Goal: Contribute content

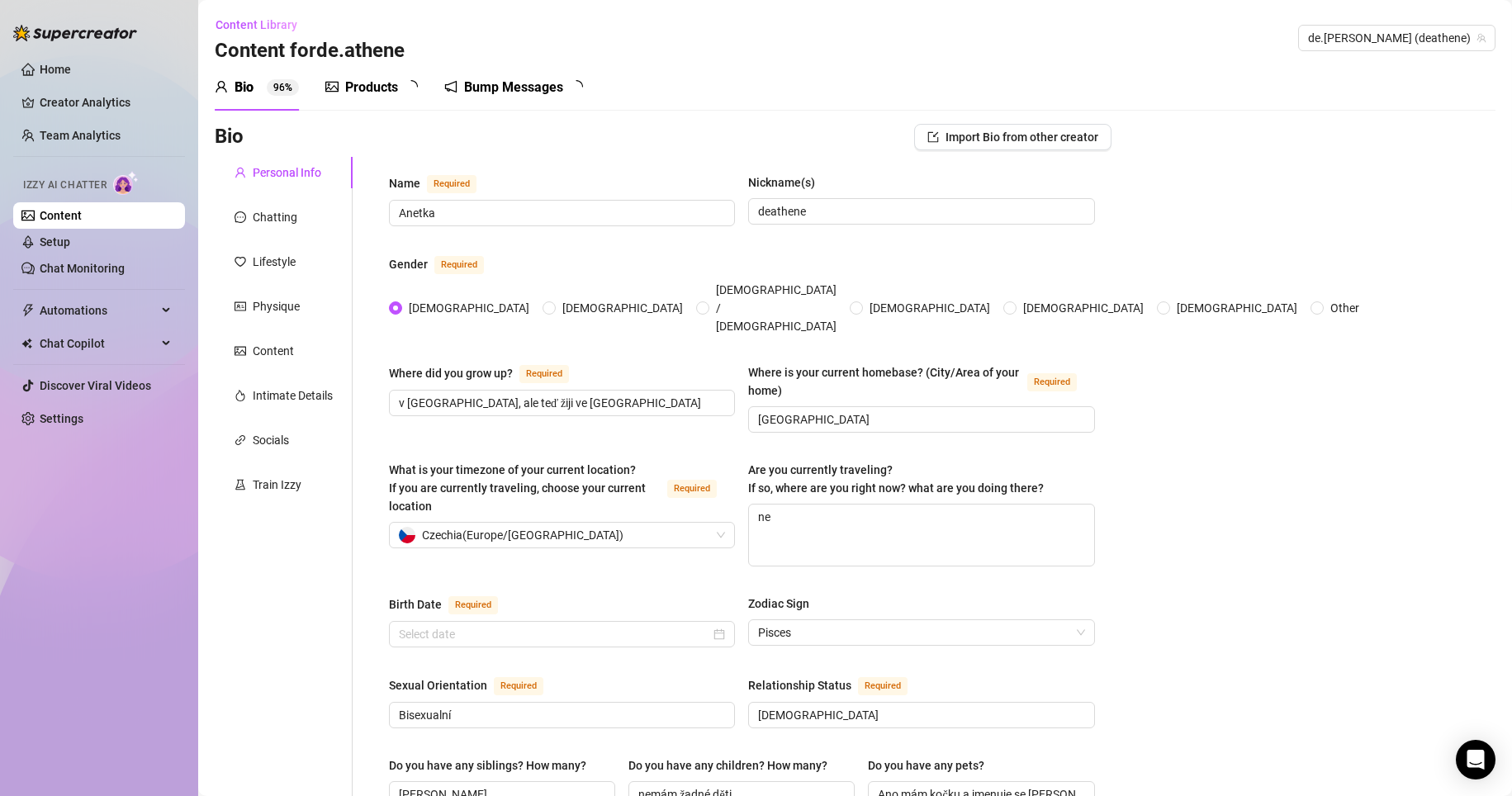
radio input "true"
type input "[DATE]"
click at [406, 87] on sup "4 7" at bounding box center [417, 86] width 25 height 16
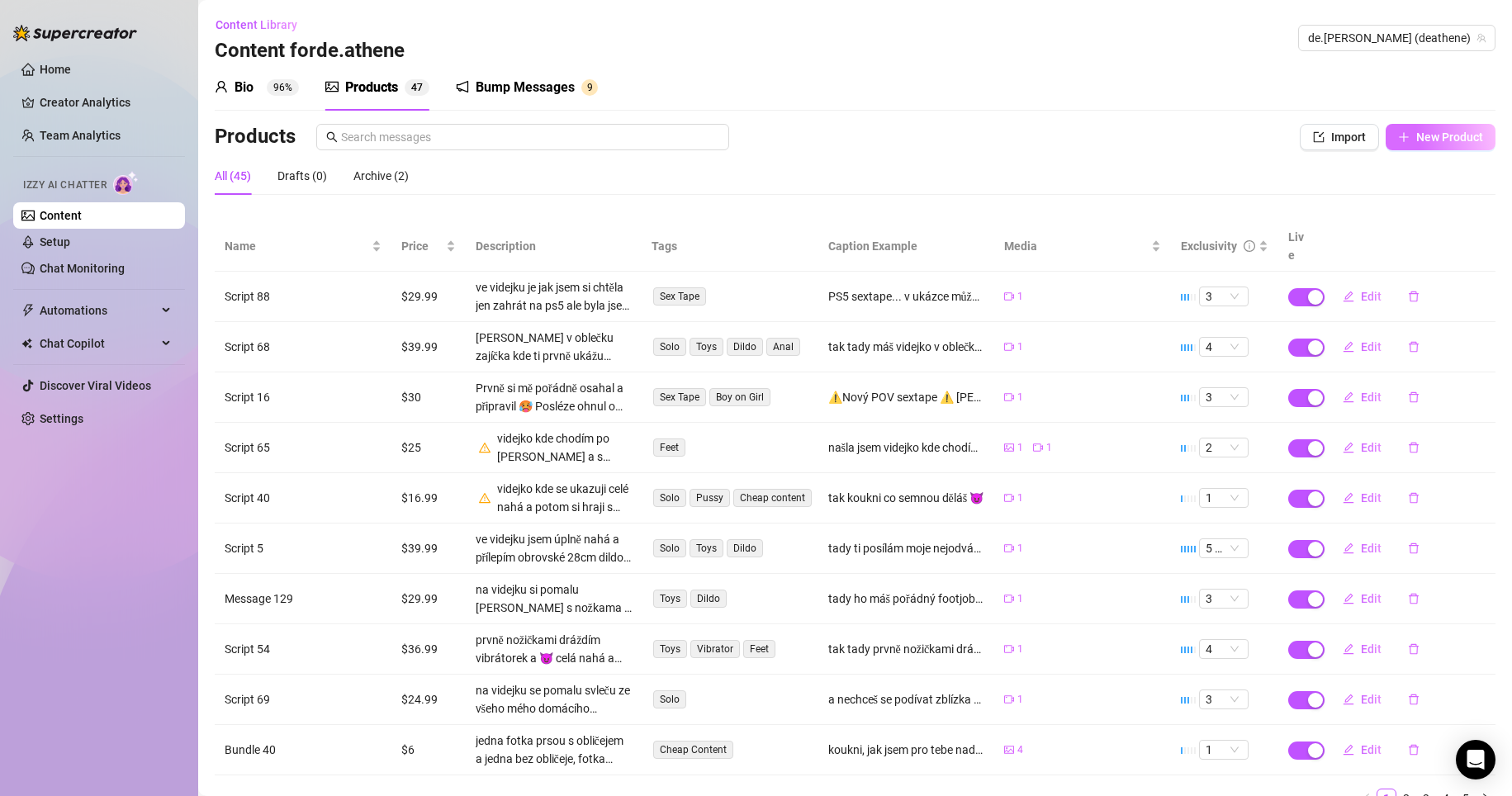
click at [1441, 138] on span "New Product" at bounding box center [1449, 137] width 66 height 13
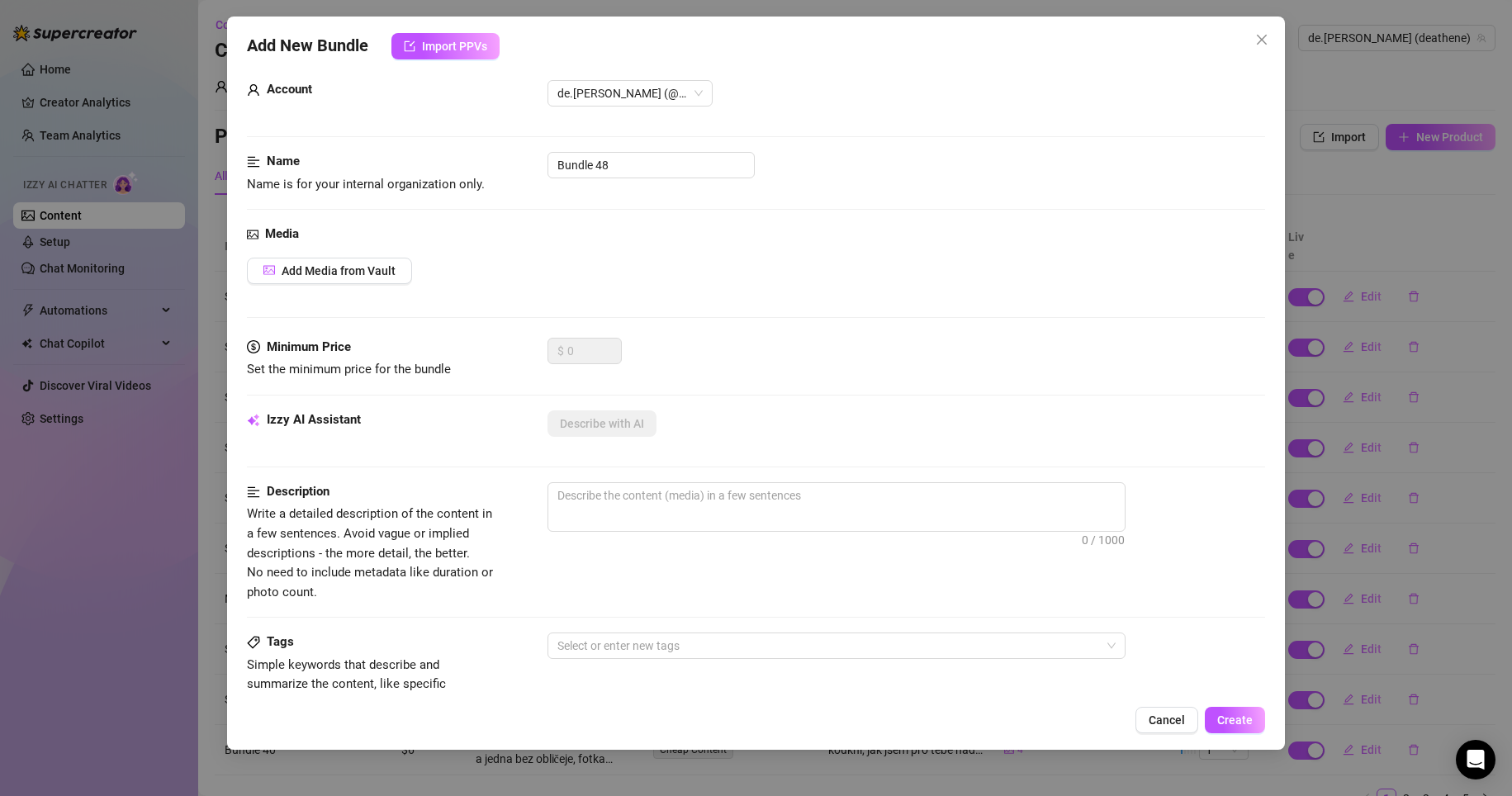
scroll to position [165, 0]
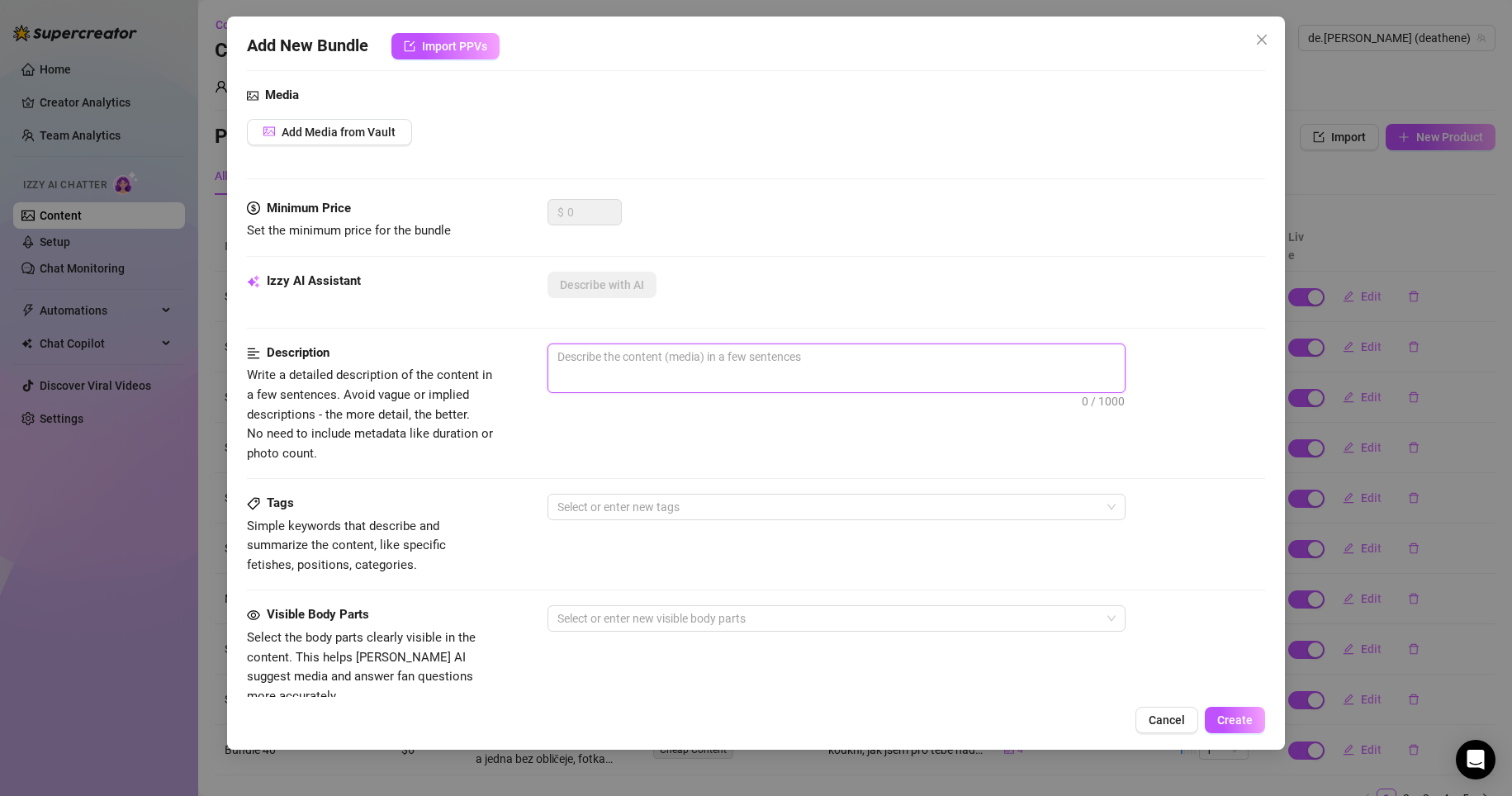
click at [713, 364] on textarea at bounding box center [836, 357] width 576 height 25
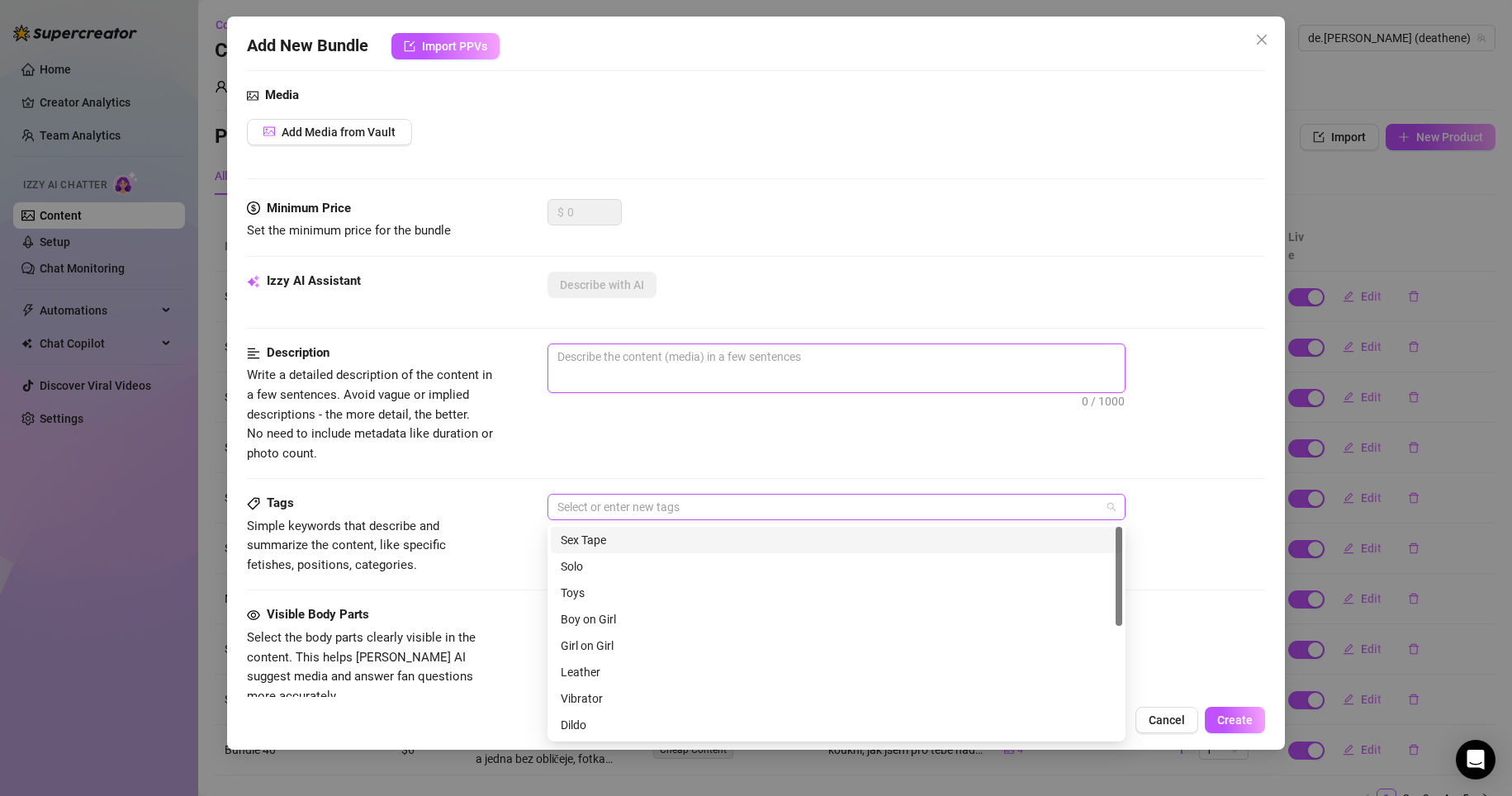
click at [707, 507] on div at bounding box center [827, 507] width 554 height 23
click at [737, 447] on div "Description Write a detailed description of the content in a few sentences. Avo…" at bounding box center [756, 404] width 1019 height 120
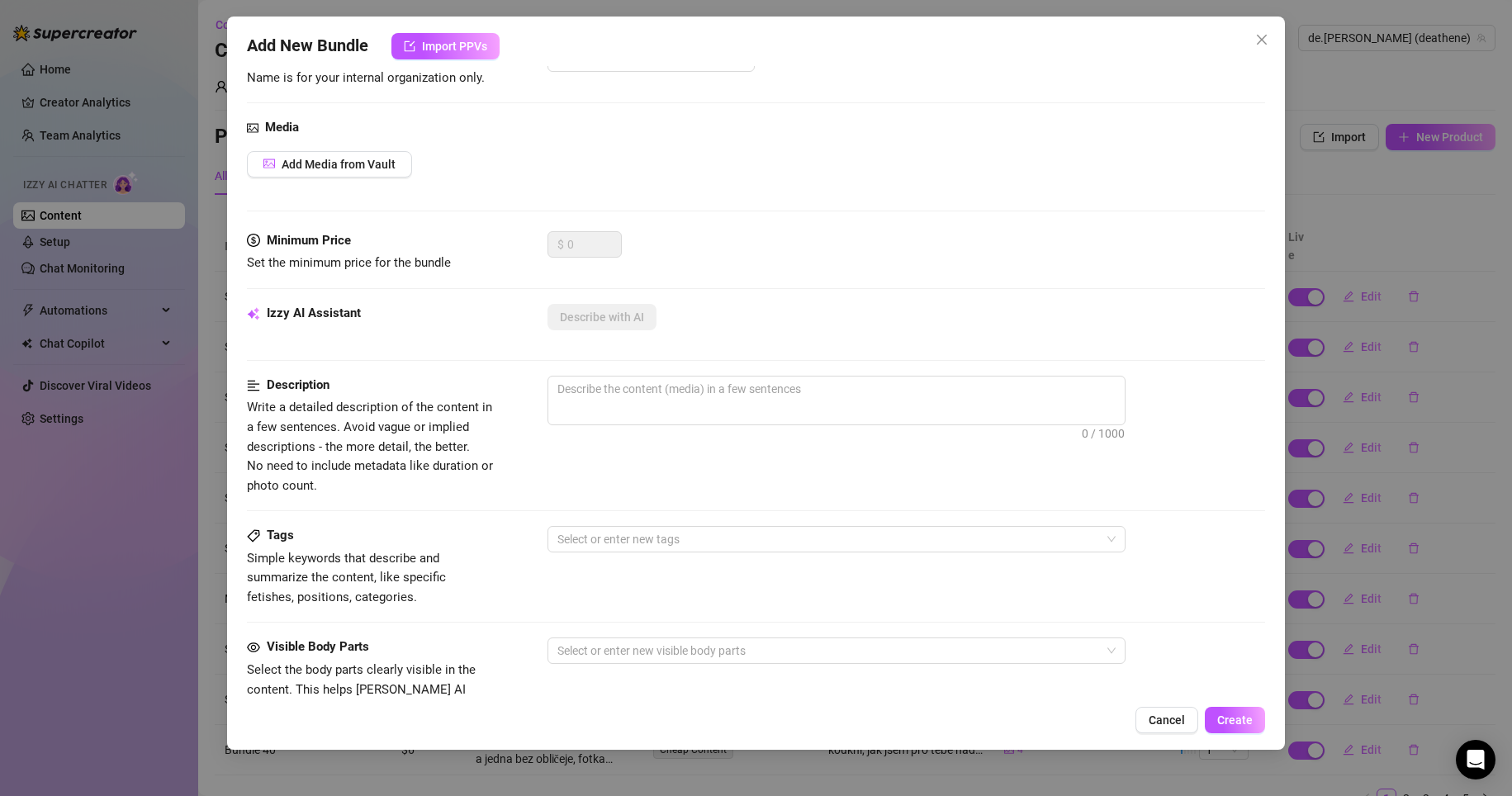
scroll to position [0, 0]
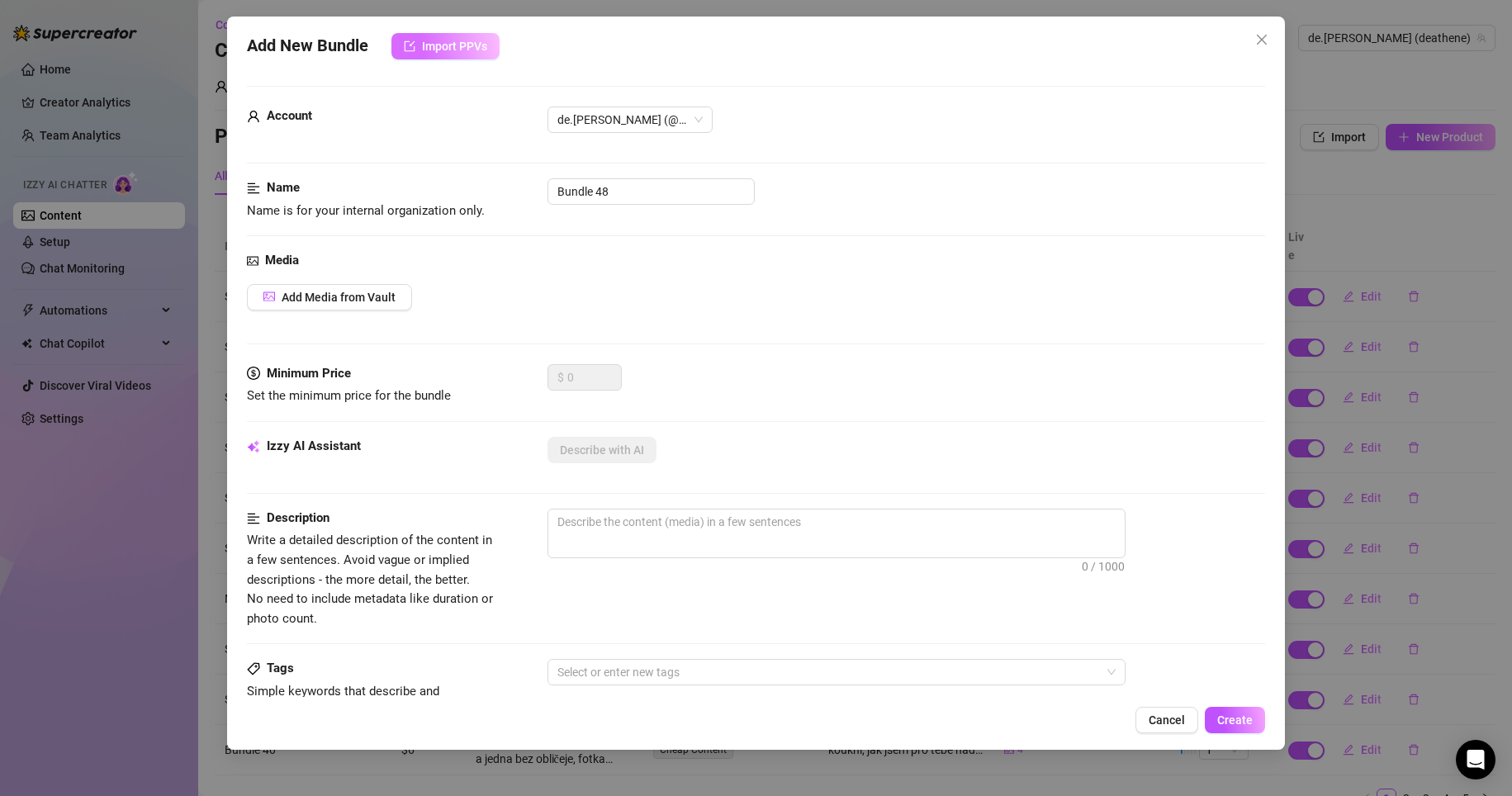
click at [459, 42] on span "Import PPVs" at bounding box center [454, 47] width 66 height 13
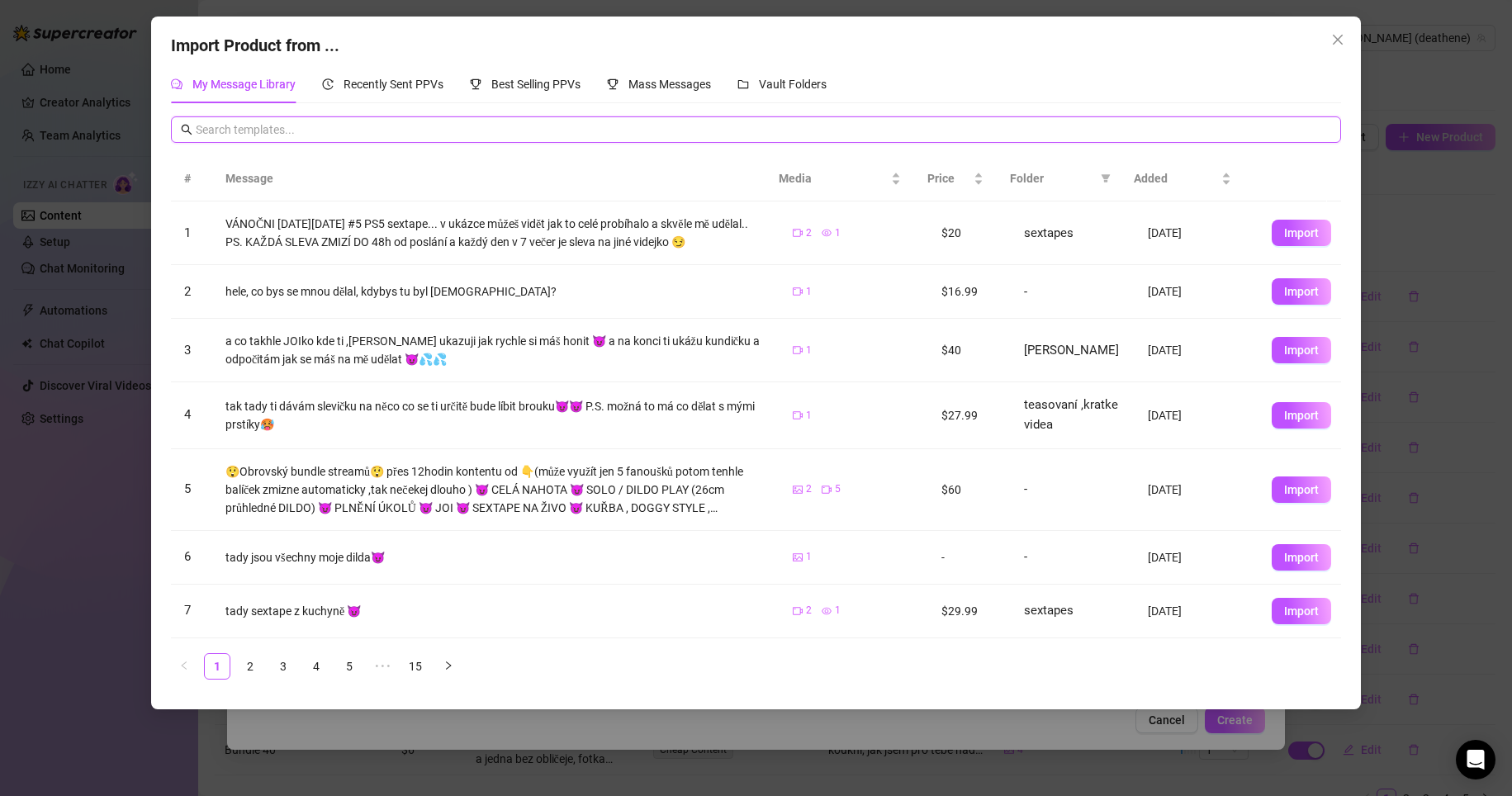
click at [411, 132] on input "text" at bounding box center [764, 129] width 1136 height 18
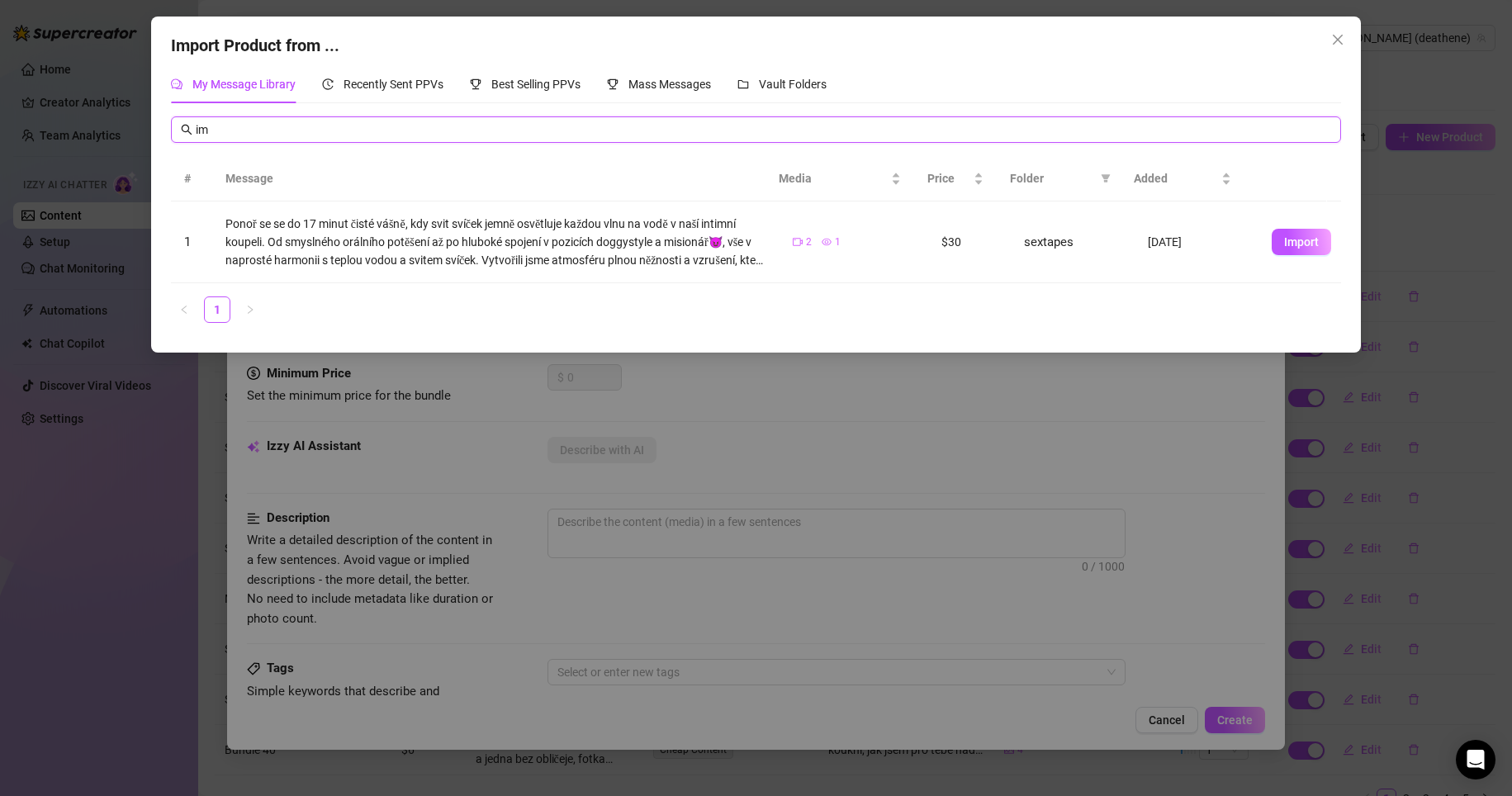
type input "i"
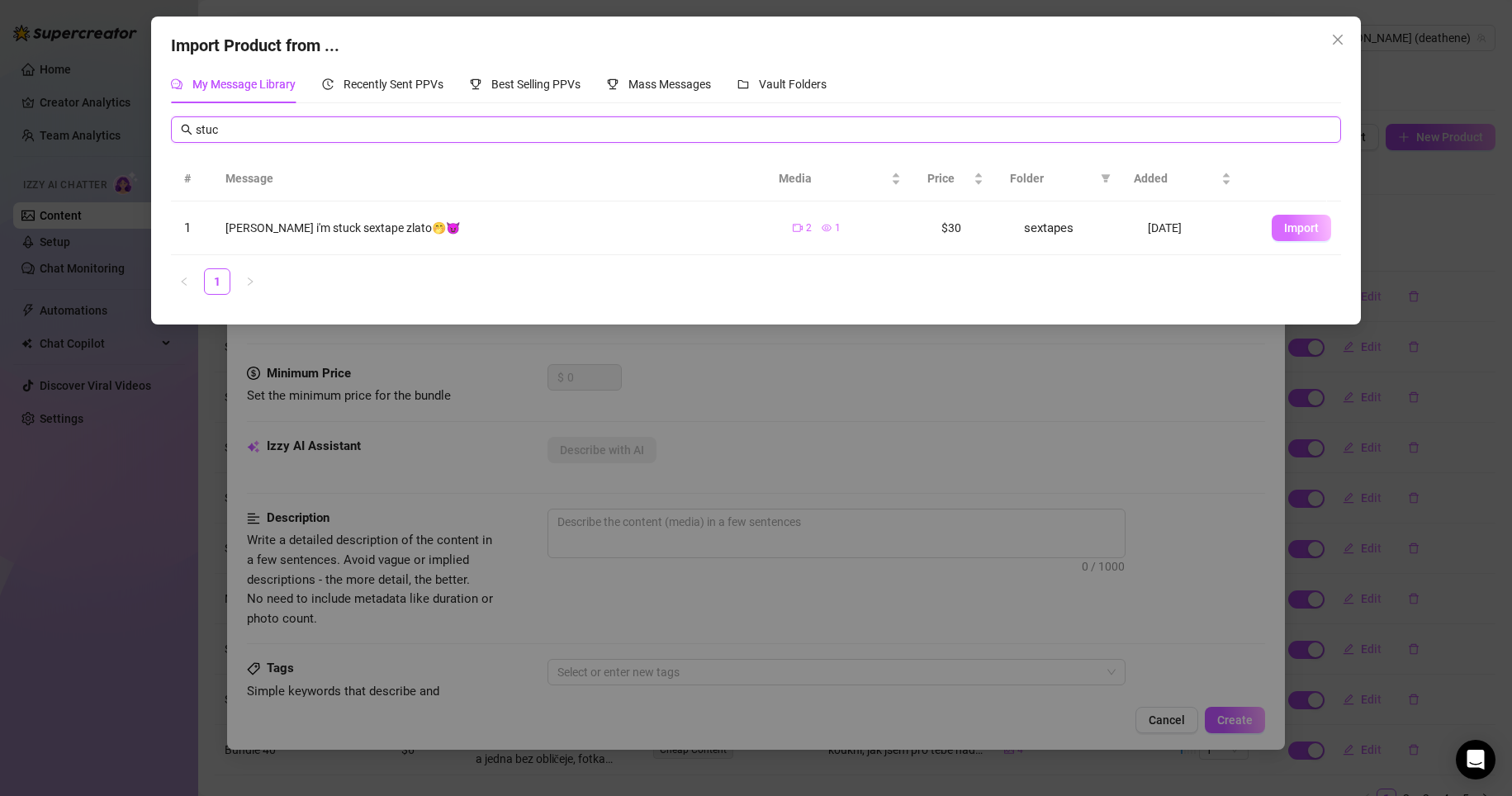
type input "stuc"
click at [1299, 228] on span "Import" at bounding box center [1301, 228] width 35 height 13
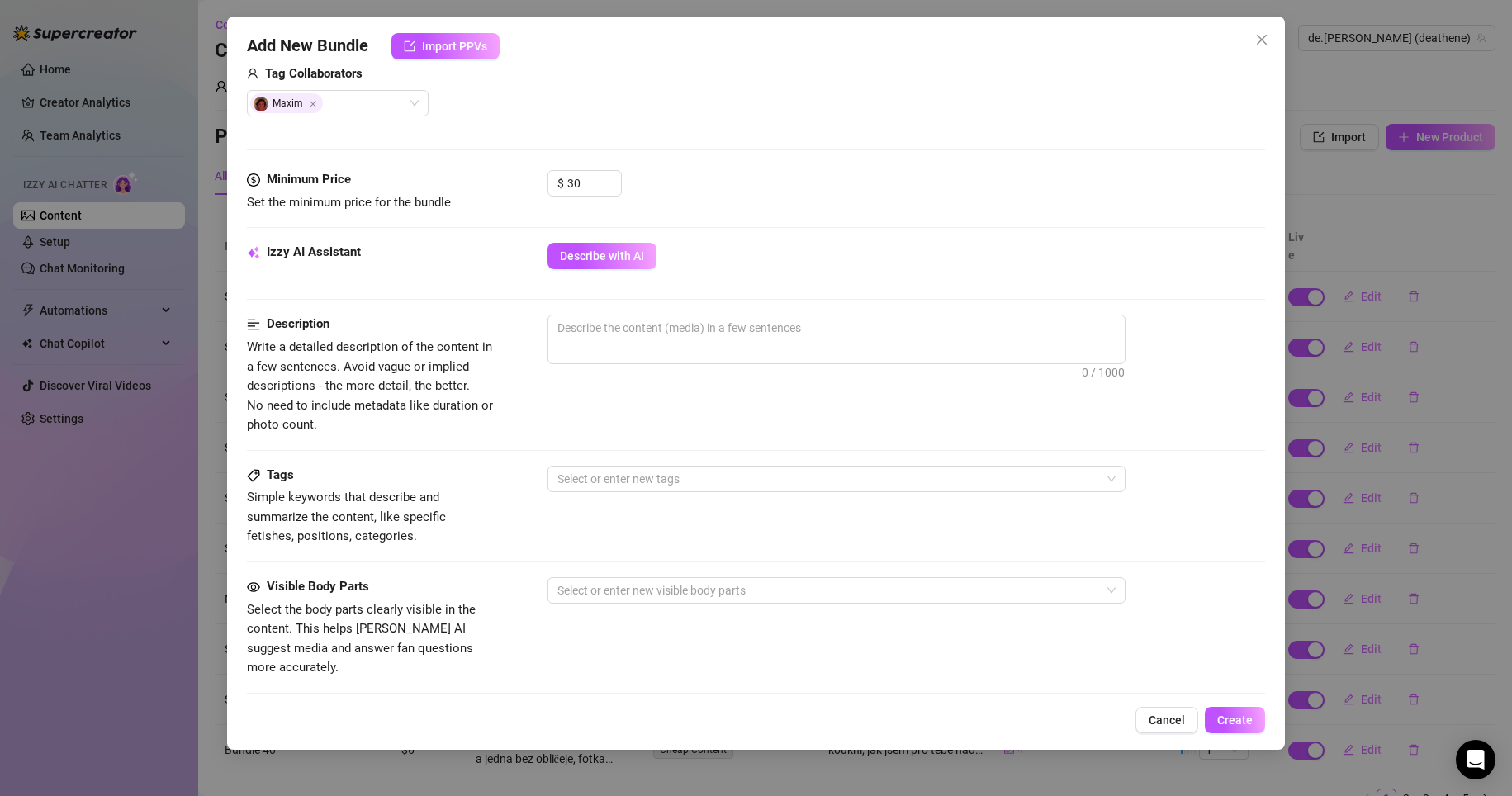
scroll to position [496, 0]
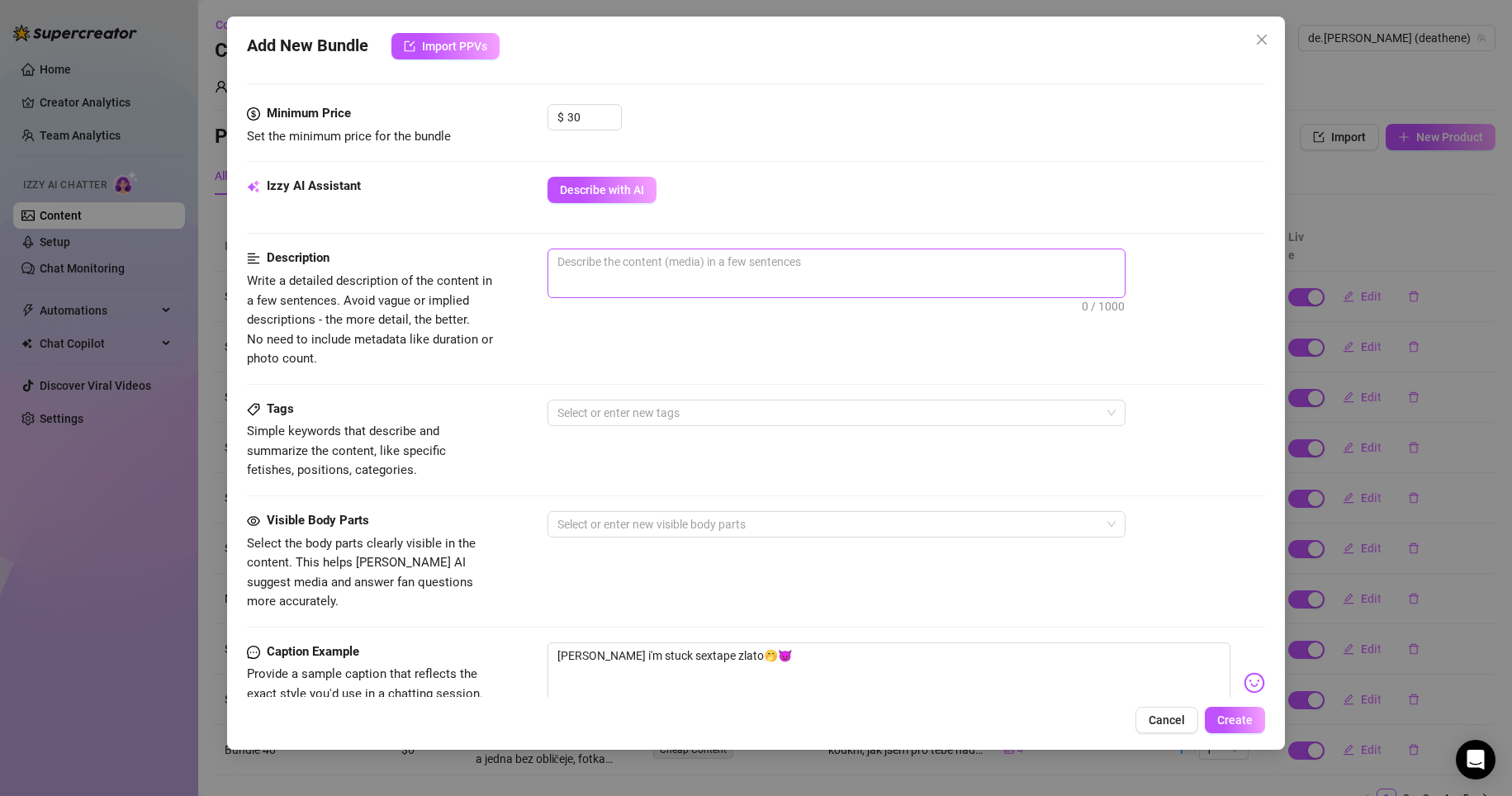
click at [676, 275] on span "0 / 1000" at bounding box center [837, 274] width 578 height 49
click at [669, 263] on textarea at bounding box center [836, 262] width 576 height 25
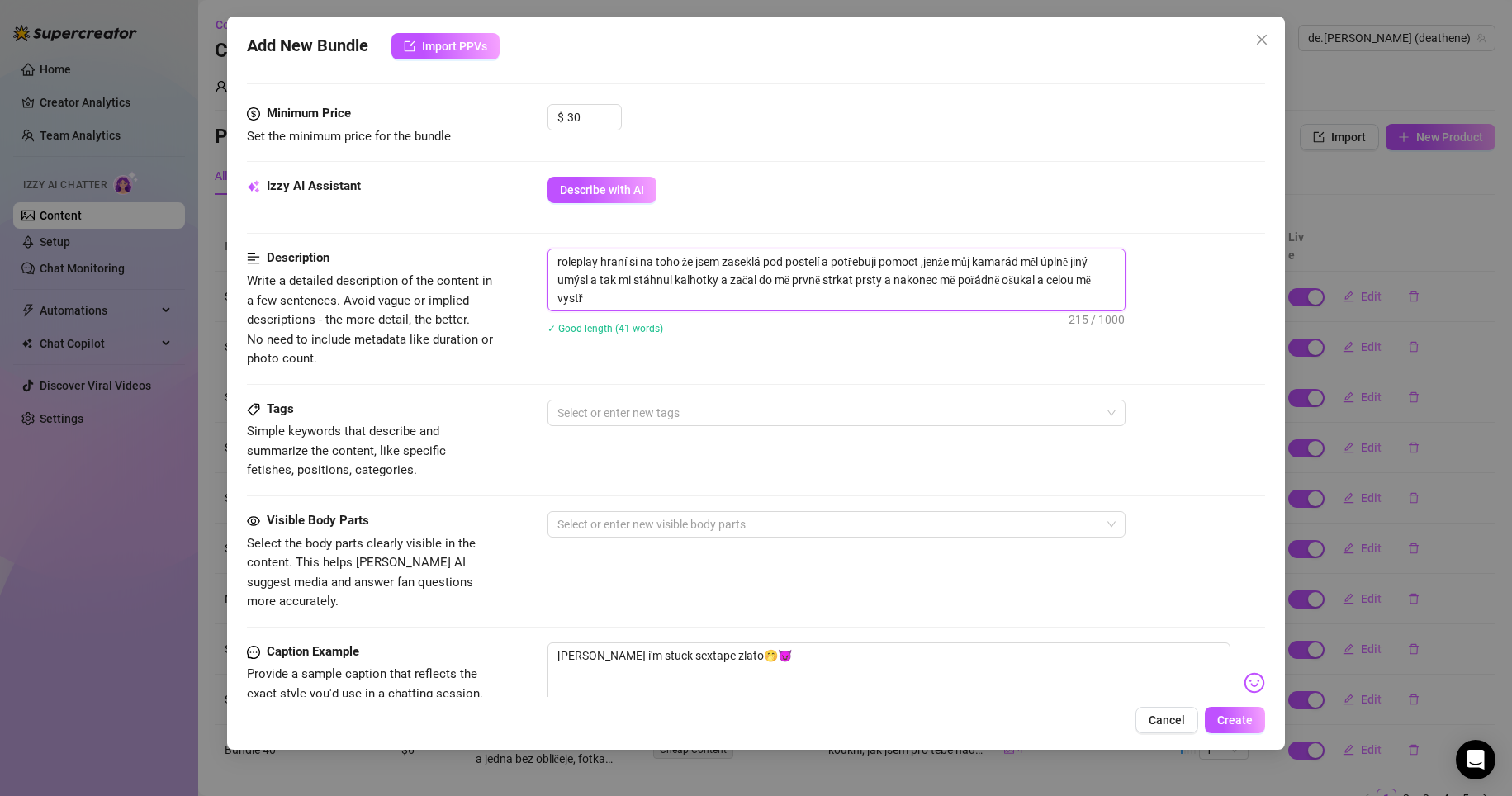
scroll to position [0, 0]
click at [691, 424] on div at bounding box center [827, 413] width 554 height 23
type textarea "roleplay hraní si na toho že jsem zaseklá pod postelí a potřebuji pomoct ,jenže…"
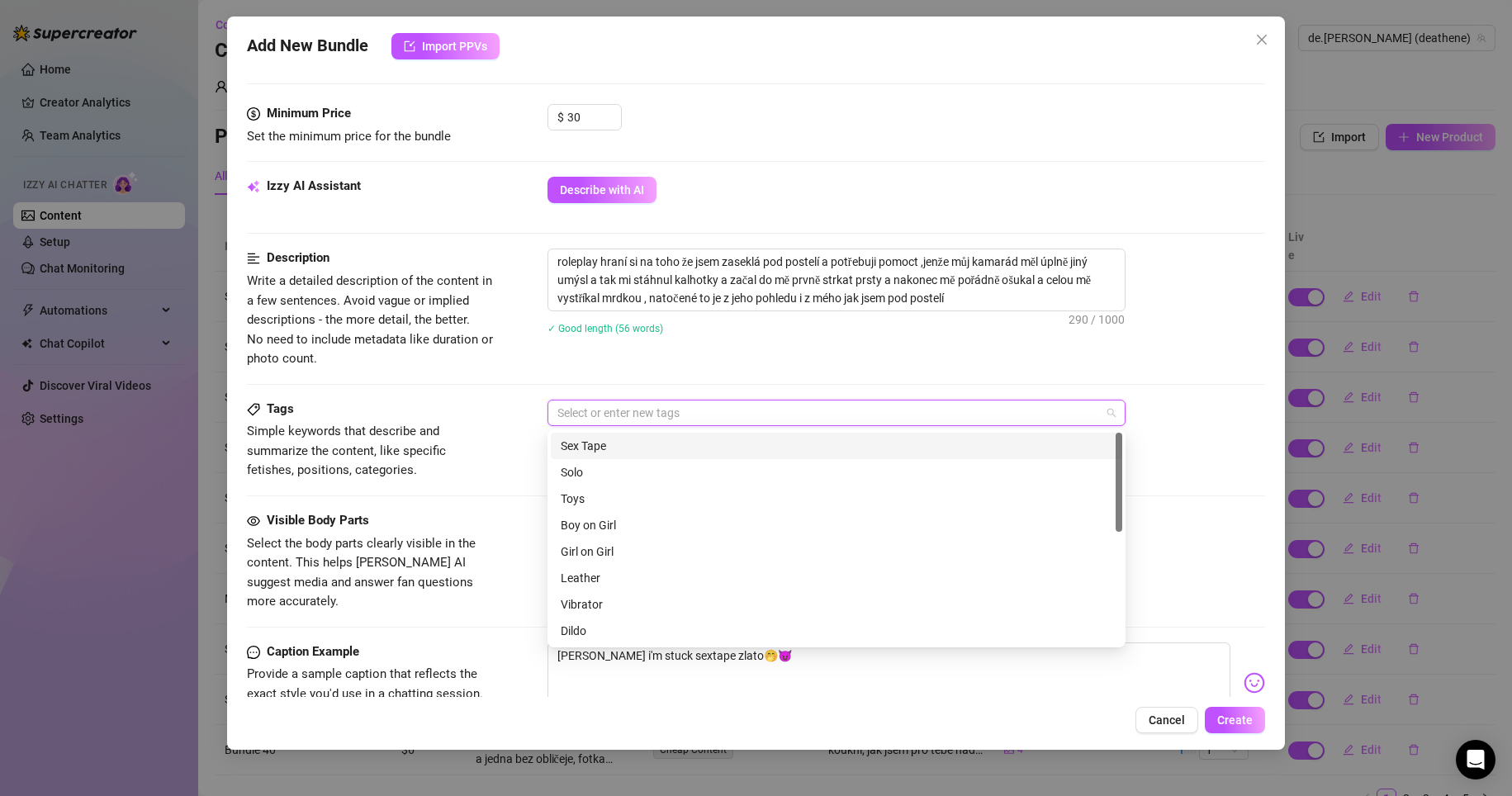
click at [640, 441] on div "Sex Tape" at bounding box center [836, 445] width 552 height 18
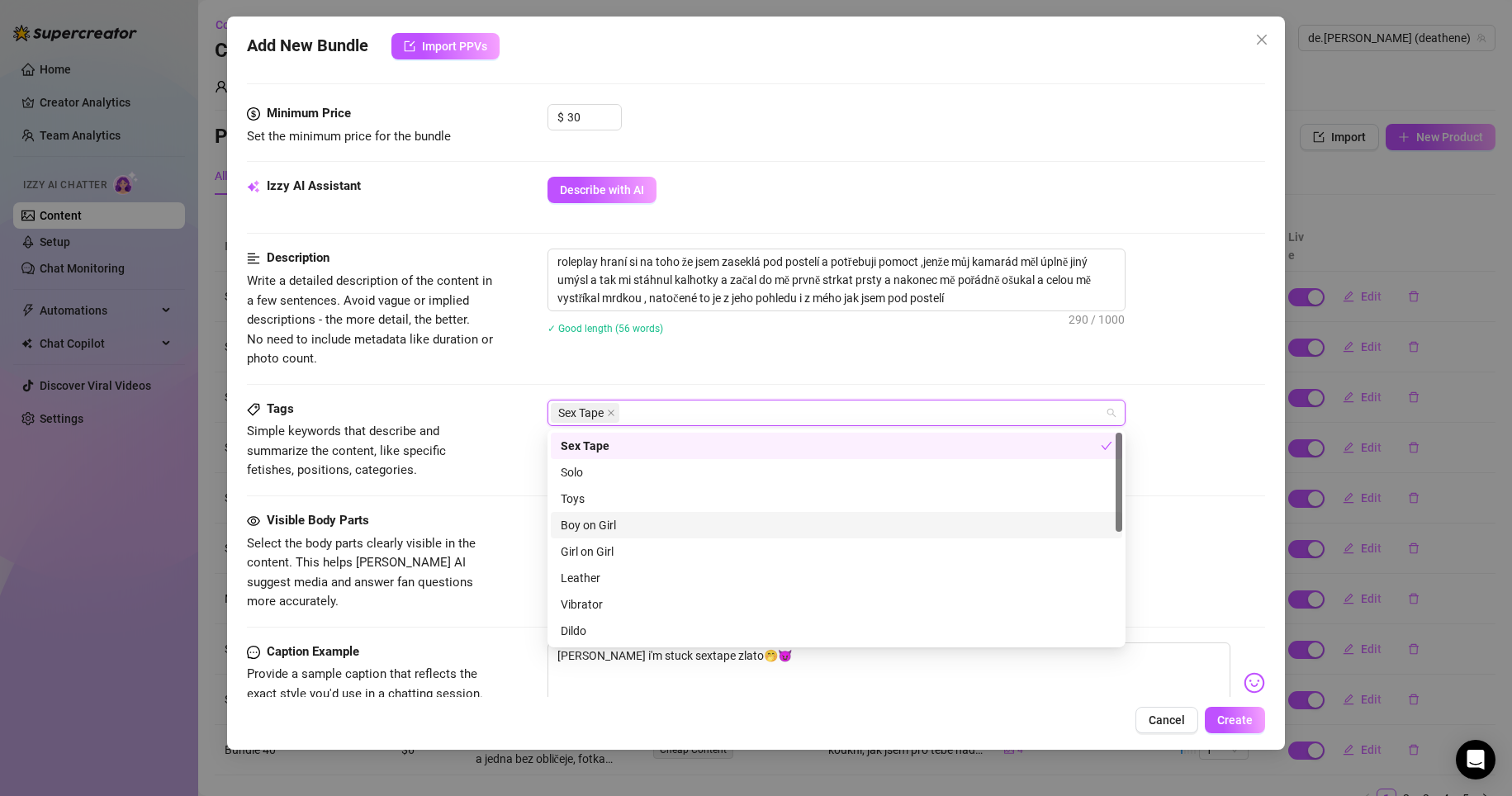
click at [654, 532] on div "Boy on Girl" at bounding box center [836, 524] width 552 height 18
click at [774, 377] on div "Description Write a detailed description of the content in a few sentences. Avo…" at bounding box center [756, 324] width 1019 height 150
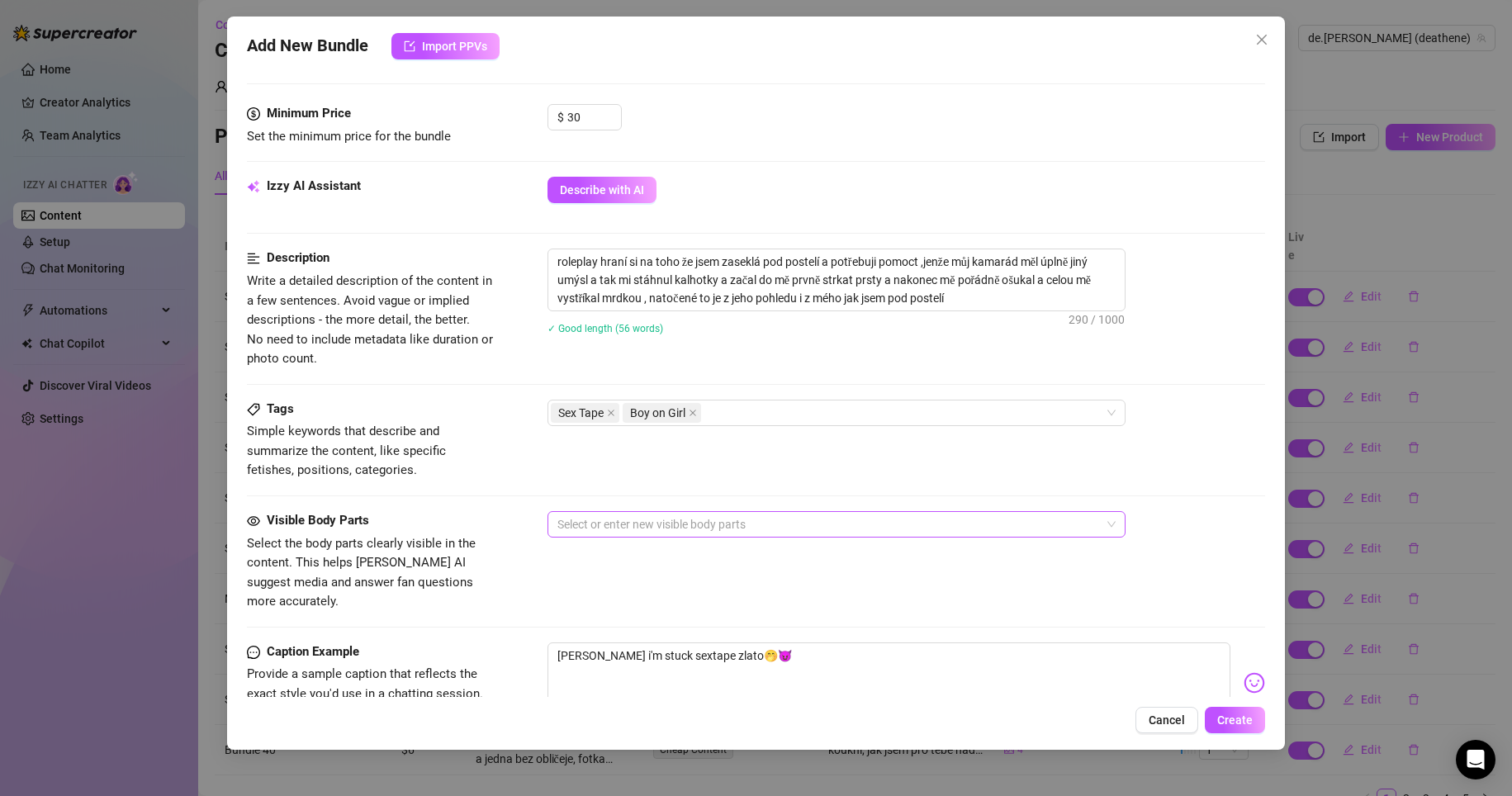
click at [662, 515] on div at bounding box center [827, 524] width 554 height 23
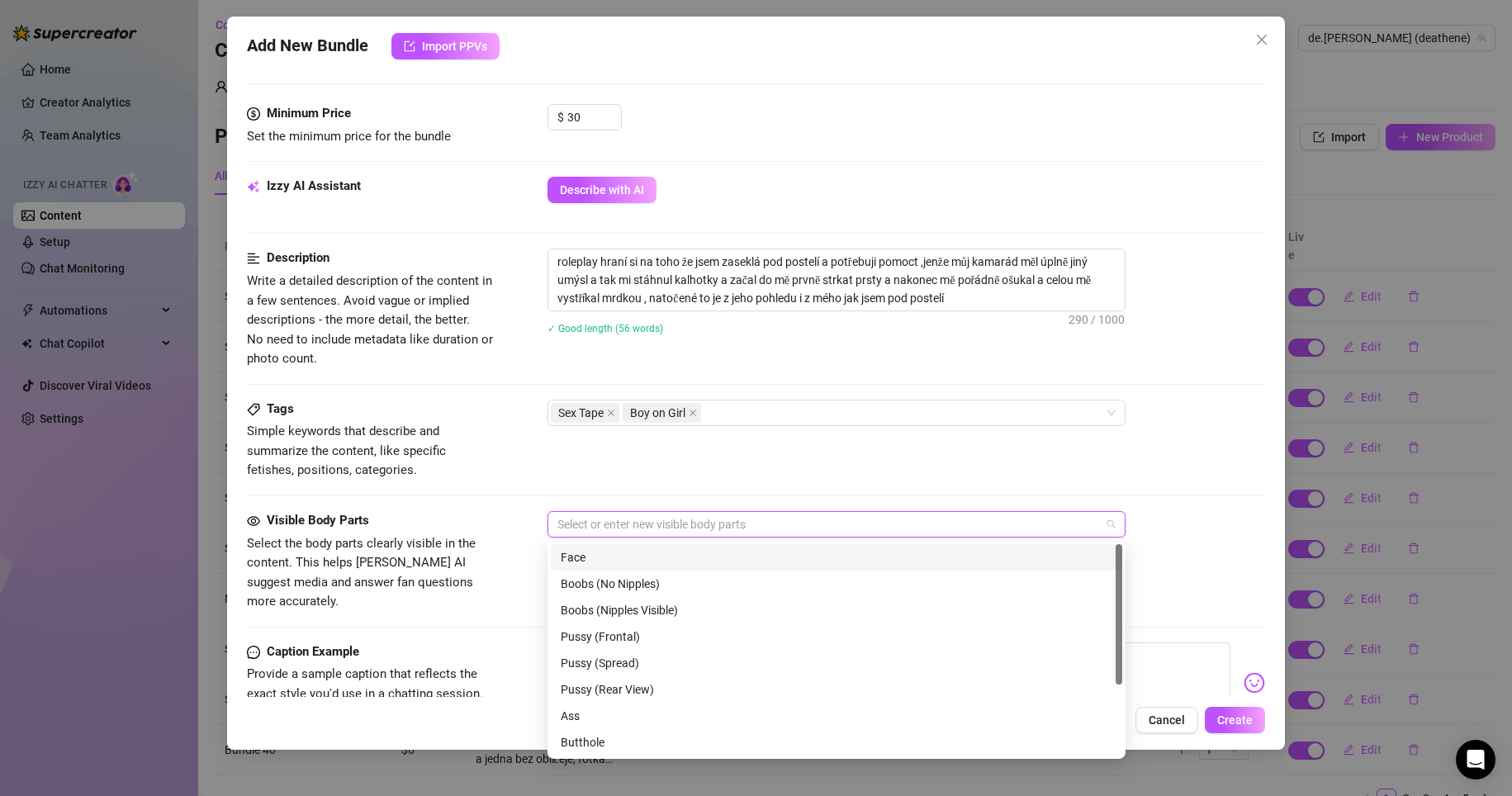
click at [694, 553] on div "Face" at bounding box center [836, 557] width 552 height 18
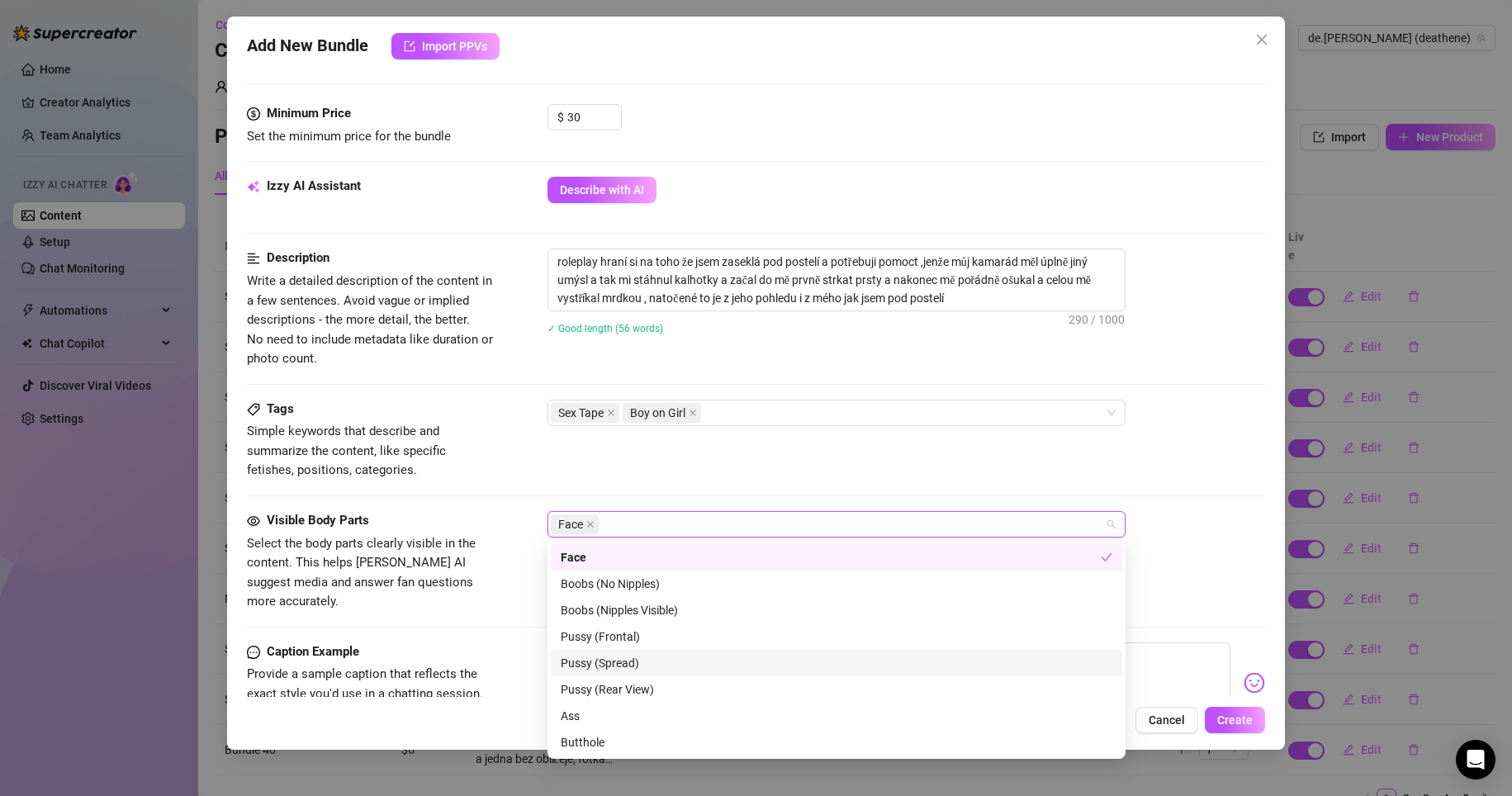
click at [650, 664] on div "Pussy (Spread)" at bounding box center [836, 663] width 552 height 18
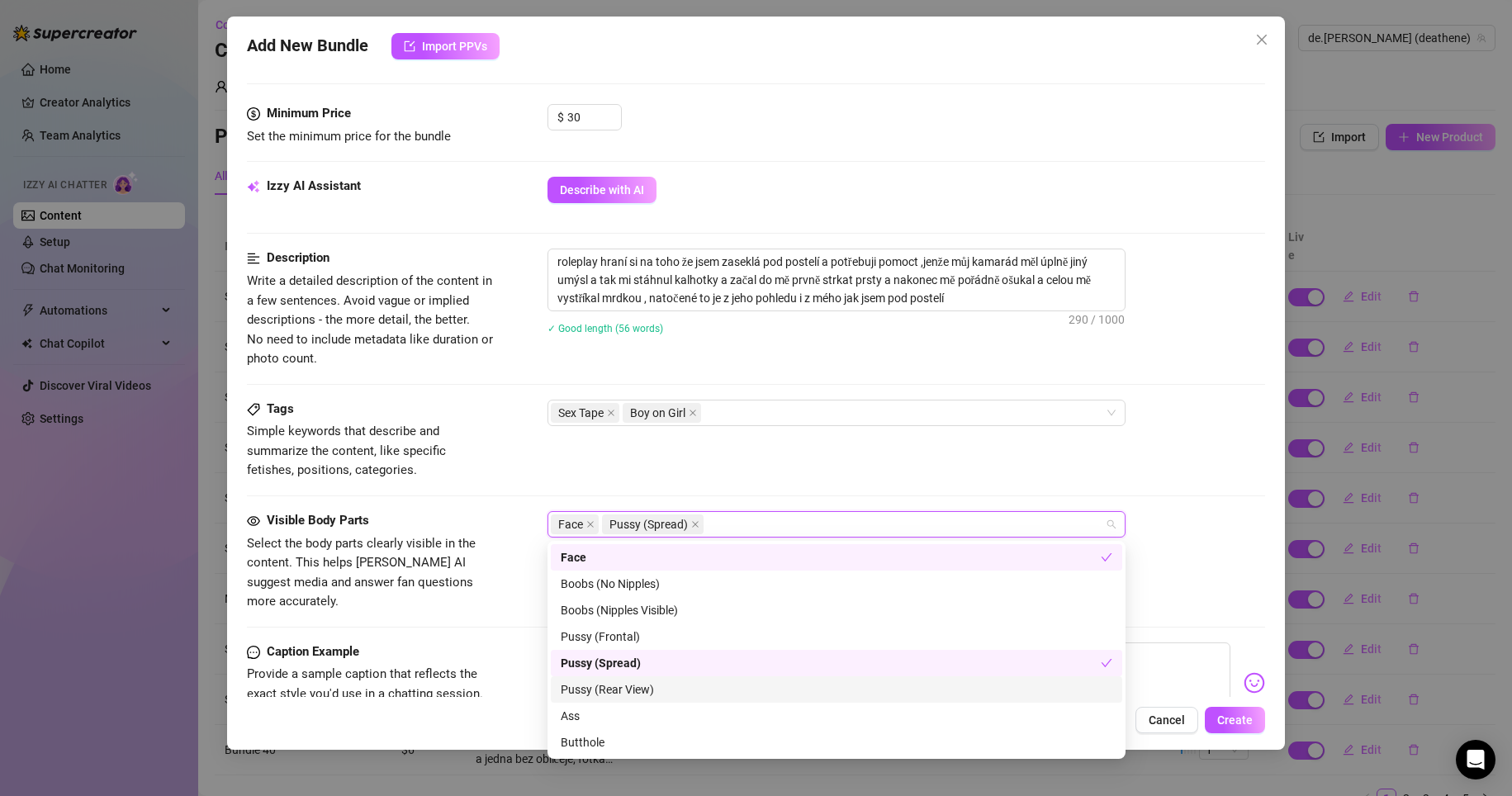
click at [678, 693] on div "Pussy (Rear View)" at bounding box center [836, 690] width 552 height 18
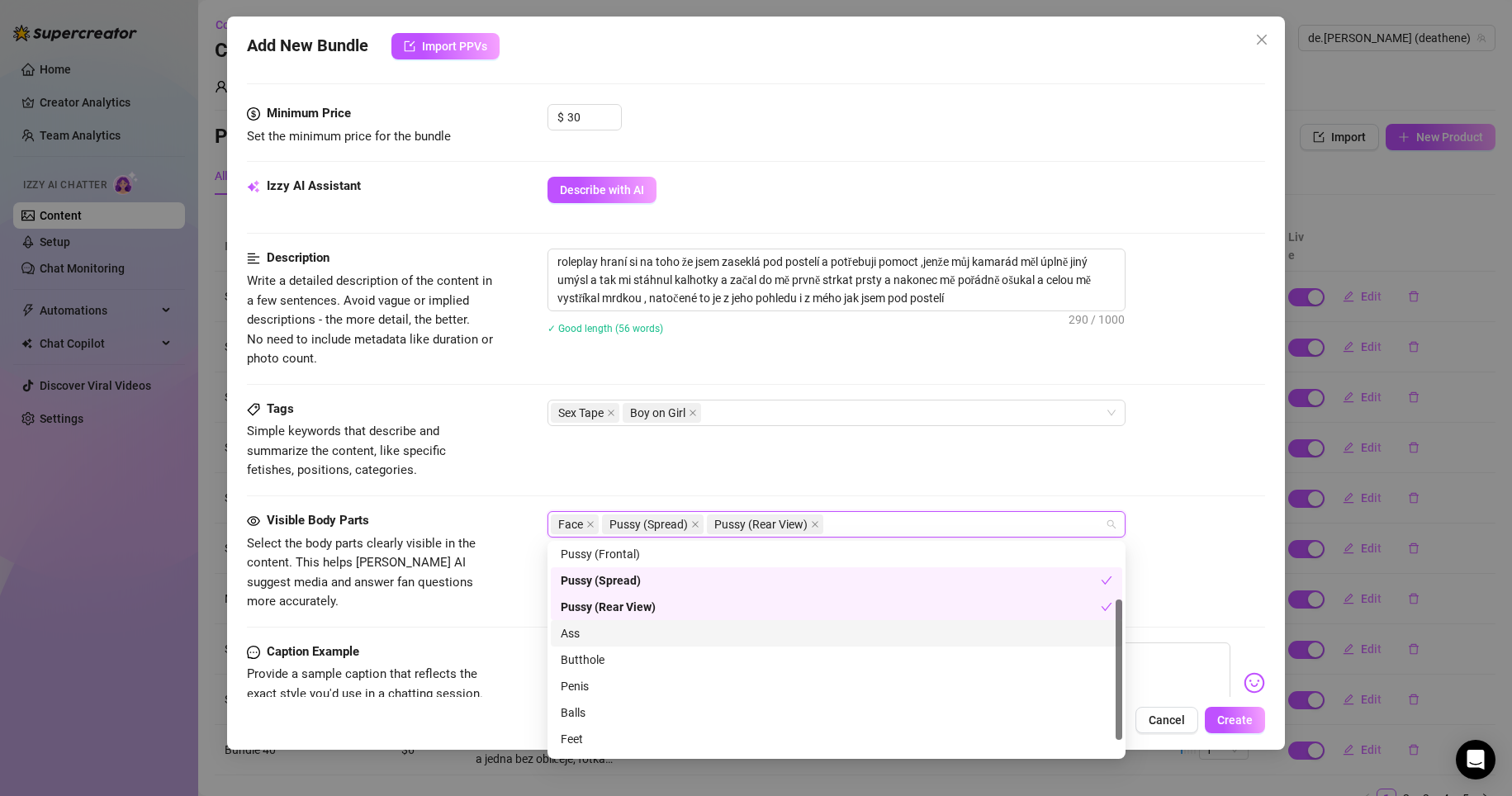
click at [645, 635] on div "Ass" at bounding box center [836, 633] width 552 height 18
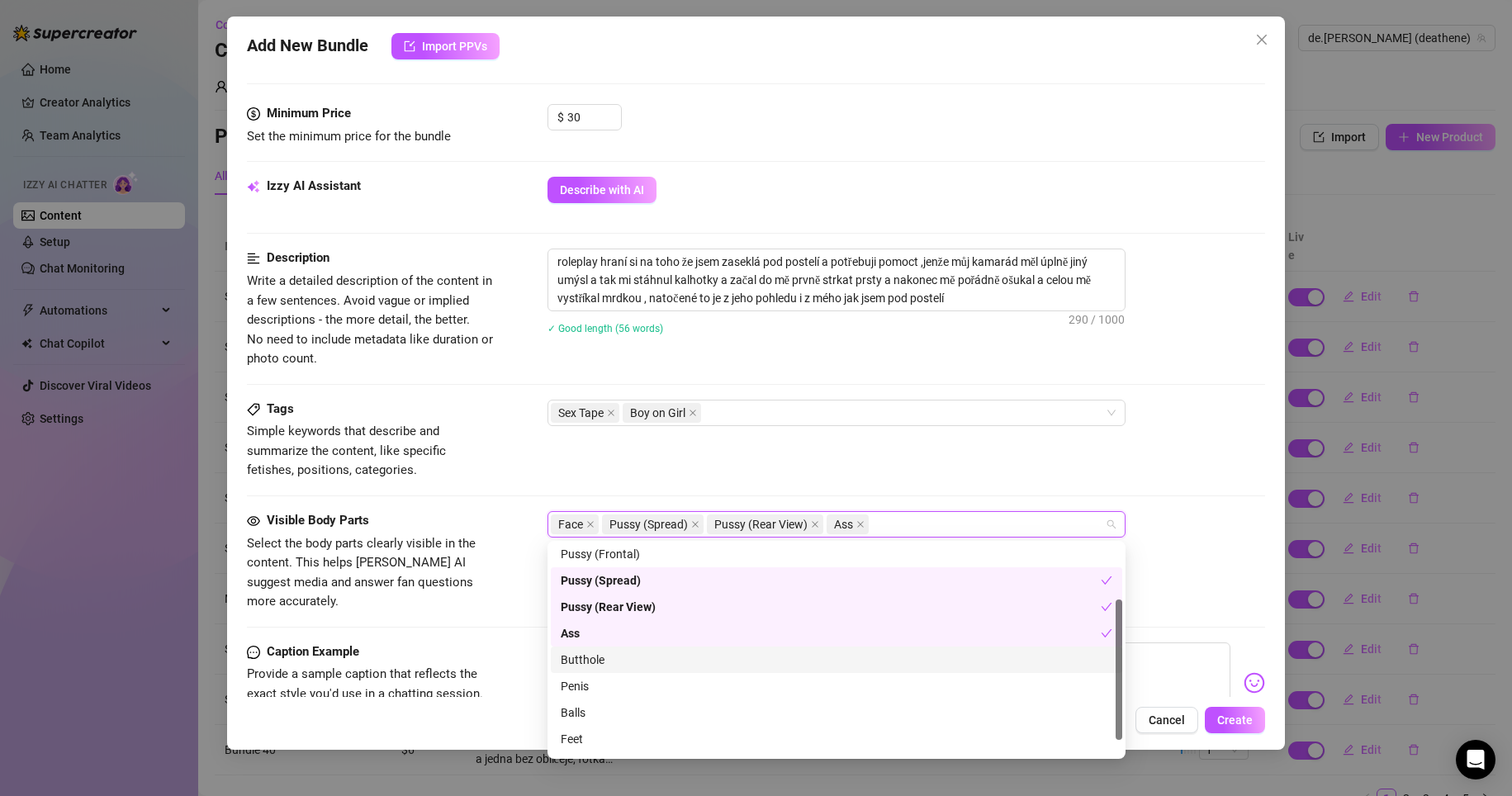
click at [636, 660] on div "Butthole" at bounding box center [836, 659] width 552 height 18
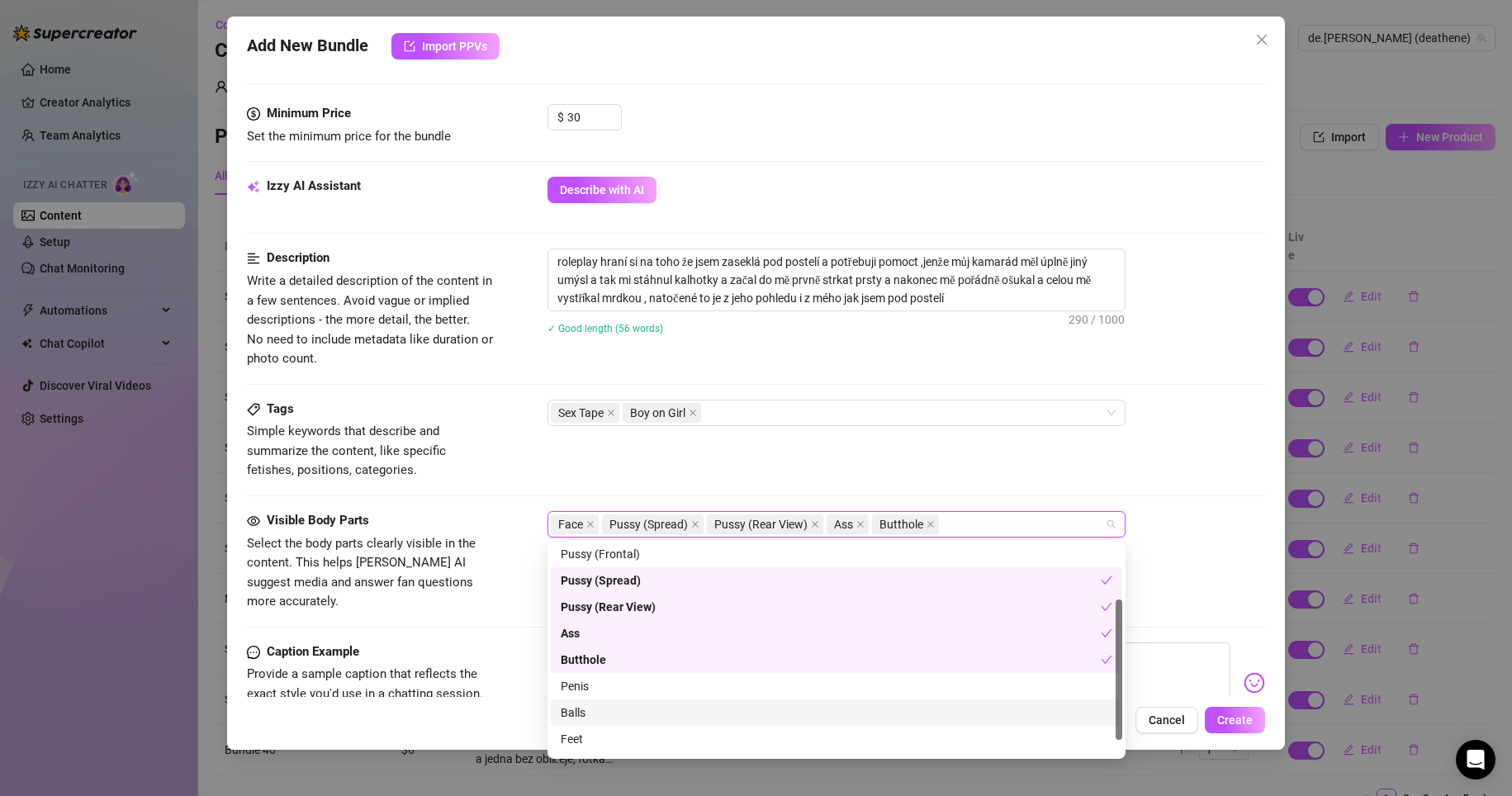
scroll to position [105, 0]
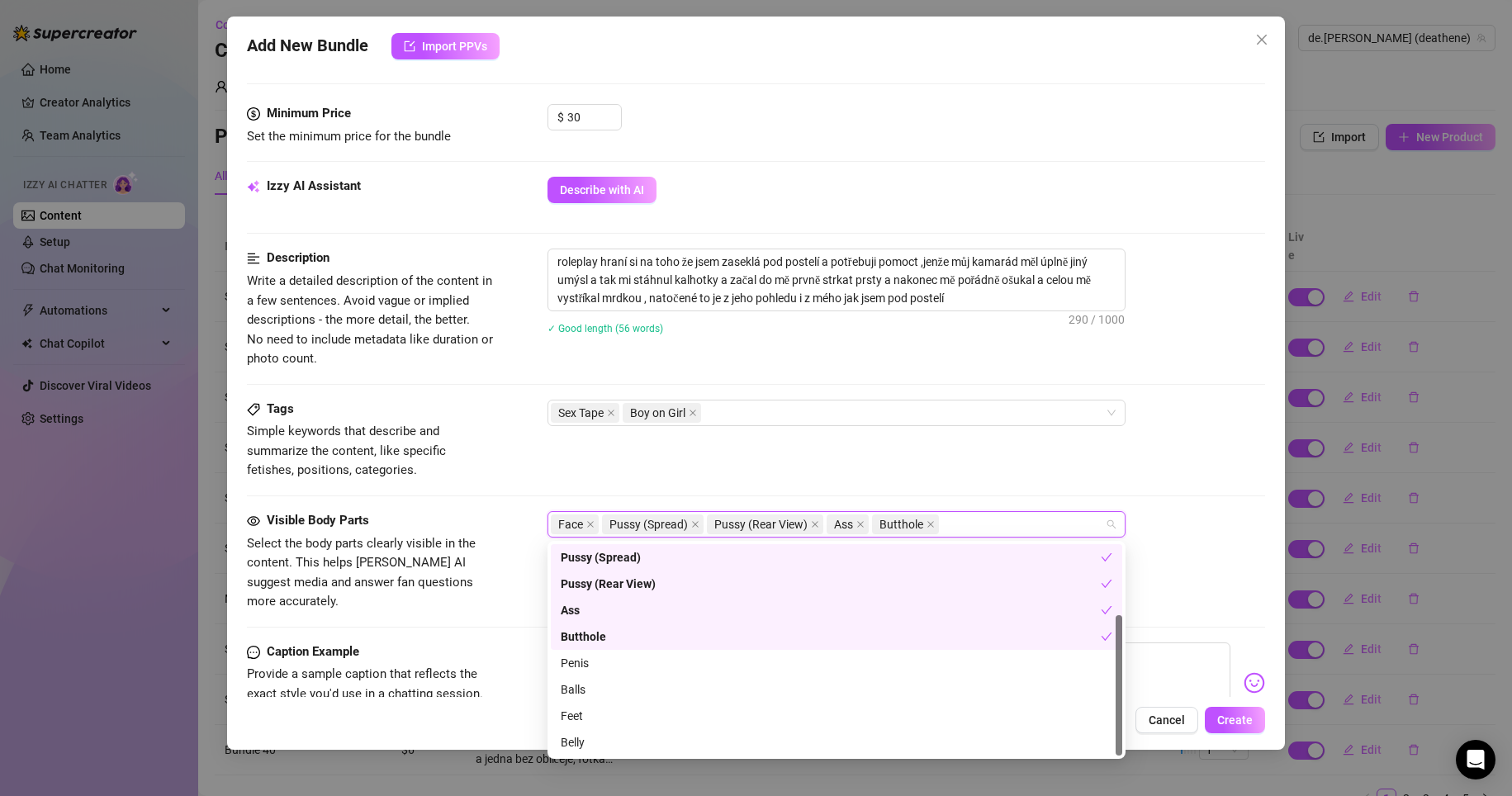
click at [1007, 477] on div "Tags Simple keywords that describe and summarize the content, like specific fet…" at bounding box center [756, 440] width 1019 height 81
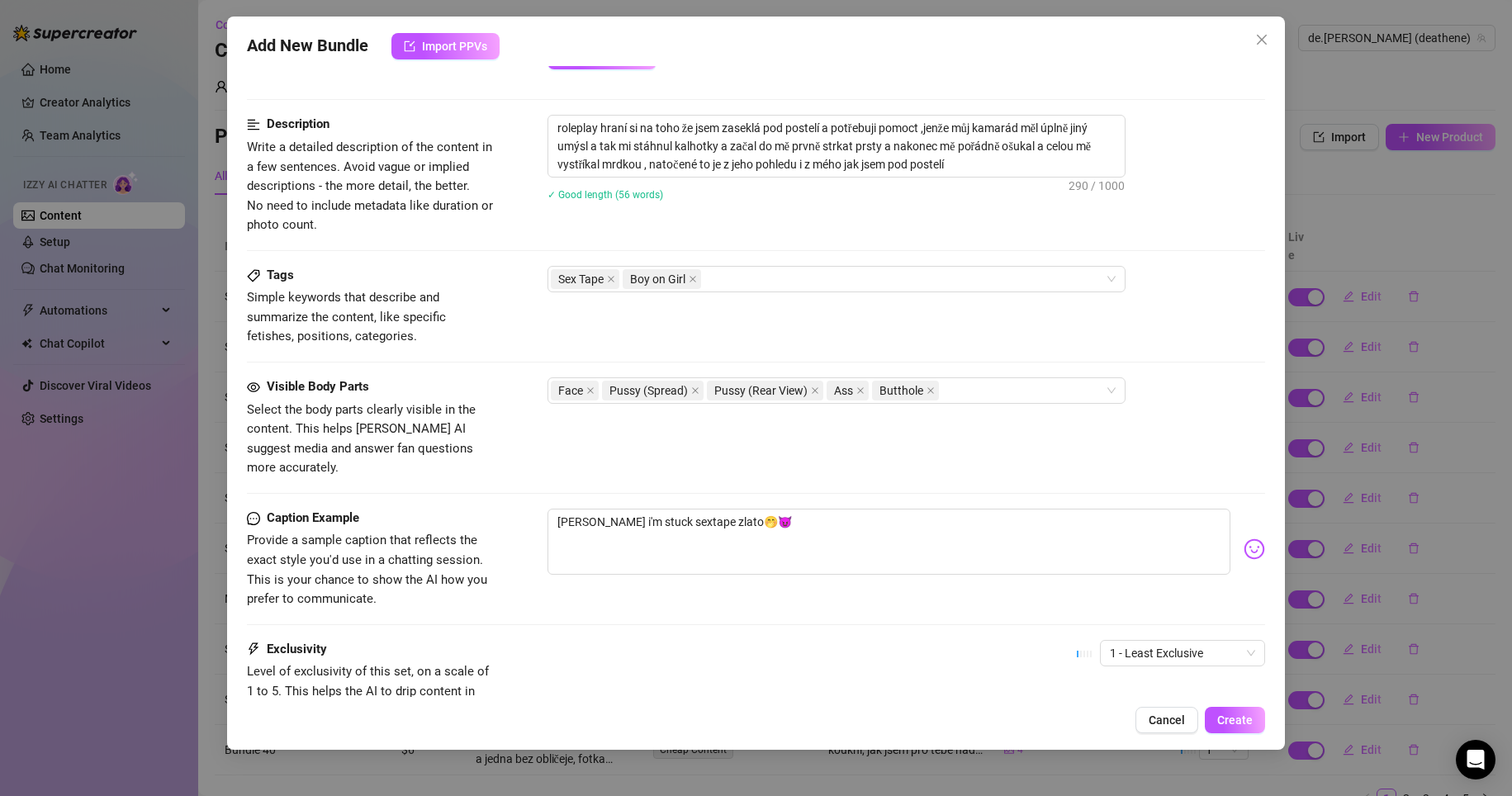
scroll to position [661, 0]
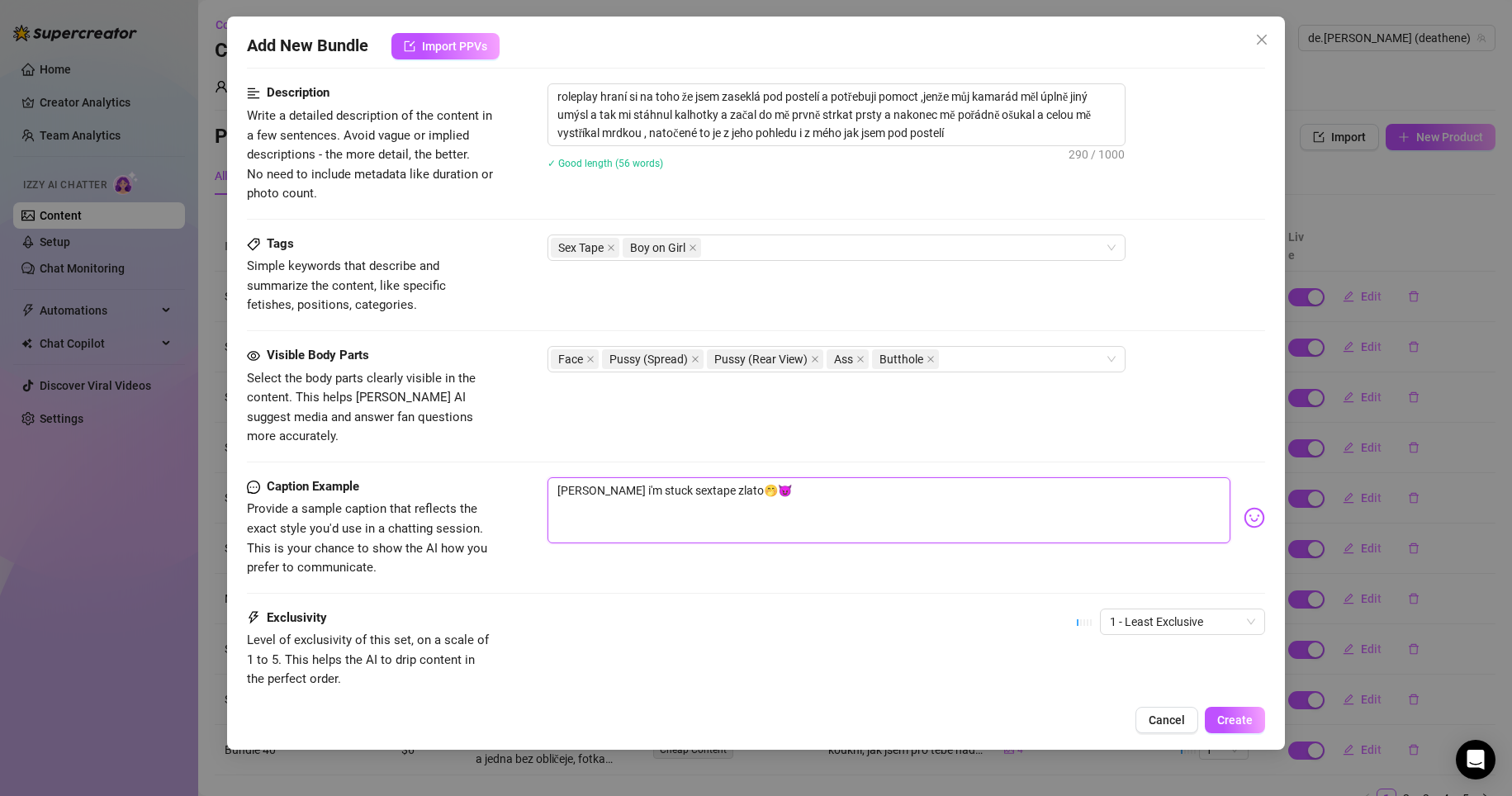
drag, startPoint x: 787, startPoint y: 462, endPoint x: 467, endPoint y: 450, distance: 320.2
click at [467, 452] on form "Account de.[PERSON_NAME] (@deathene) Name Name is for your internal organizatio…" at bounding box center [756, 119] width 1019 height 1388
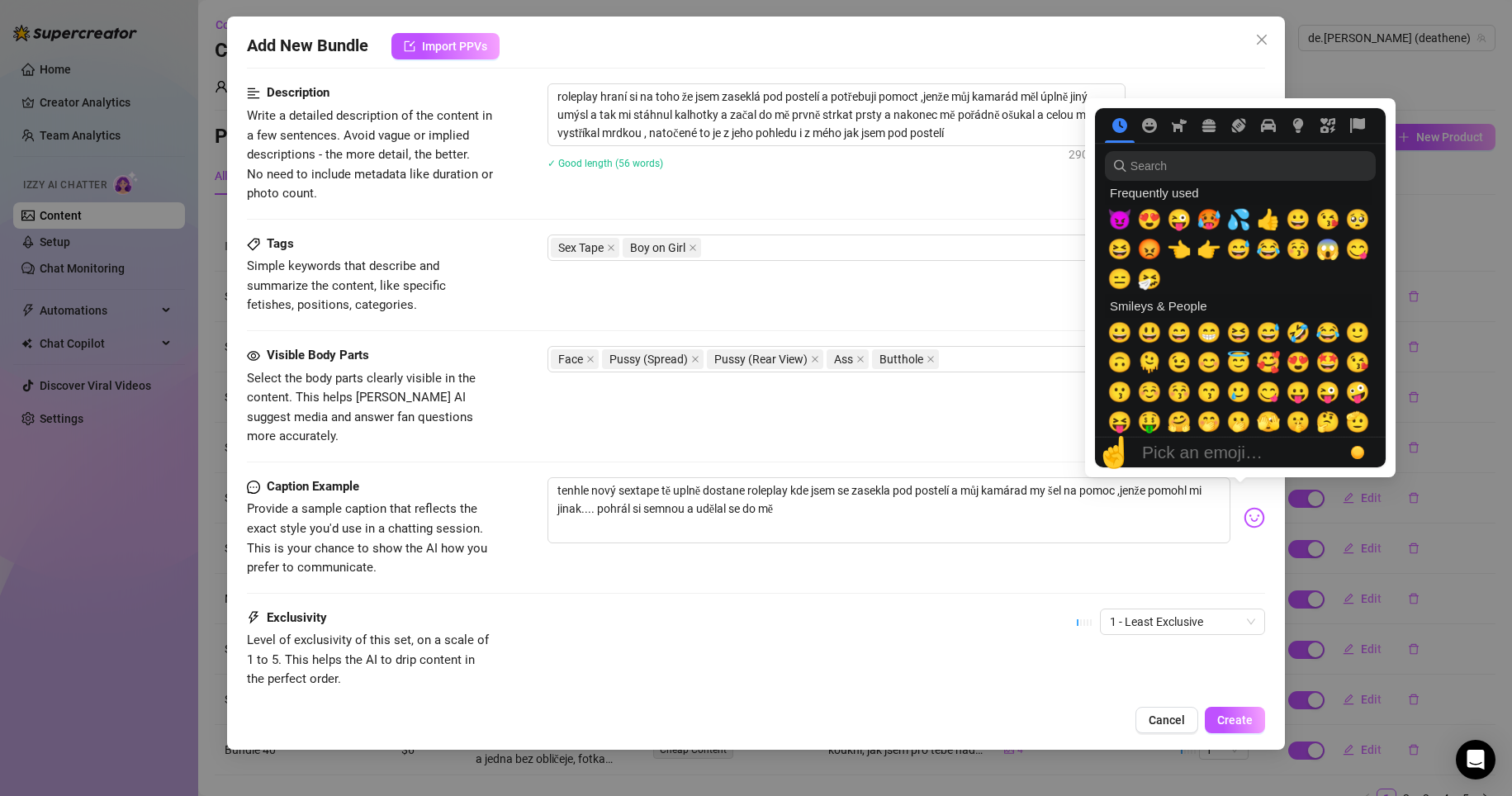
click at [1244, 507] on img at bounding box center [1255, 518] width 22 height 22
click at [1126, 218] on span "😈" at bounding box center [1120, 219] width 25 height 23
click at [1247, 223] on span "💦" at bounding box center [1238, 219] width 25 height 23
type textarea "tenhle nový sextape tě uplně dostane roleplay kde jsem se zasekla pod postelí a…"
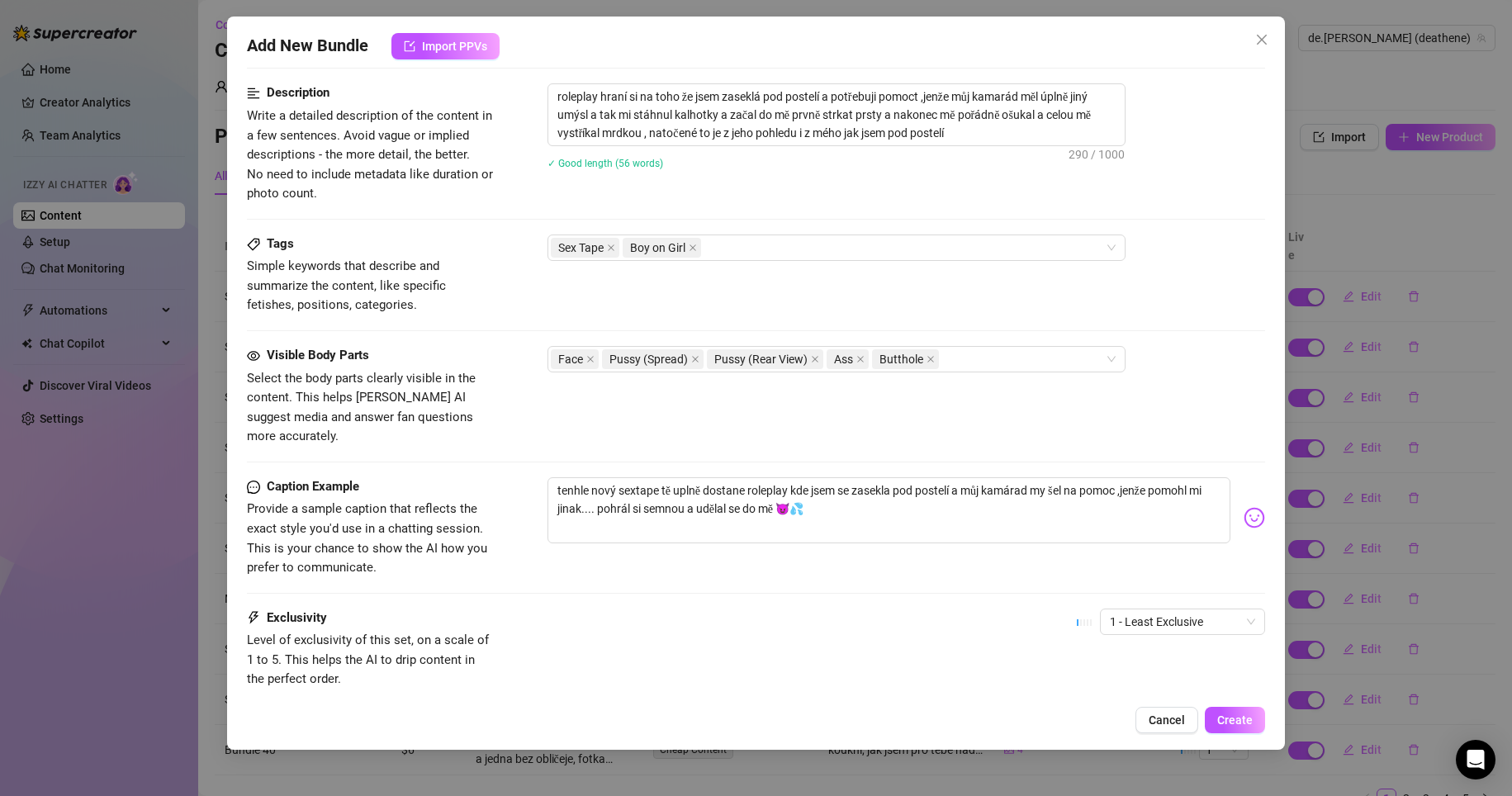
click at [917, 557] on div "Caption Example Provide a sample caption that reflects the exact style you'd us…" at bounding box center [756, 528] width 1019 height 101
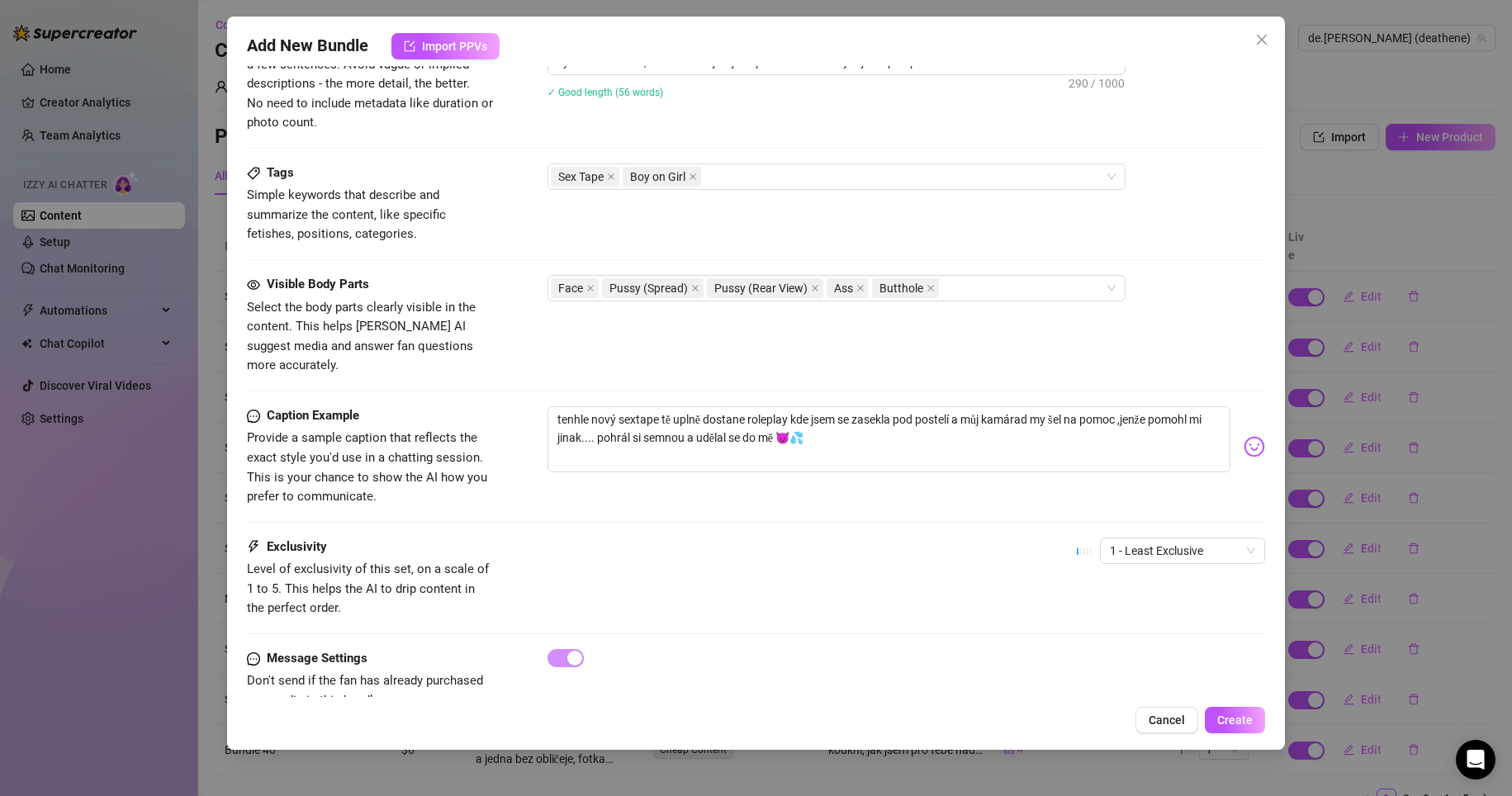
scroll to position [757, 0]
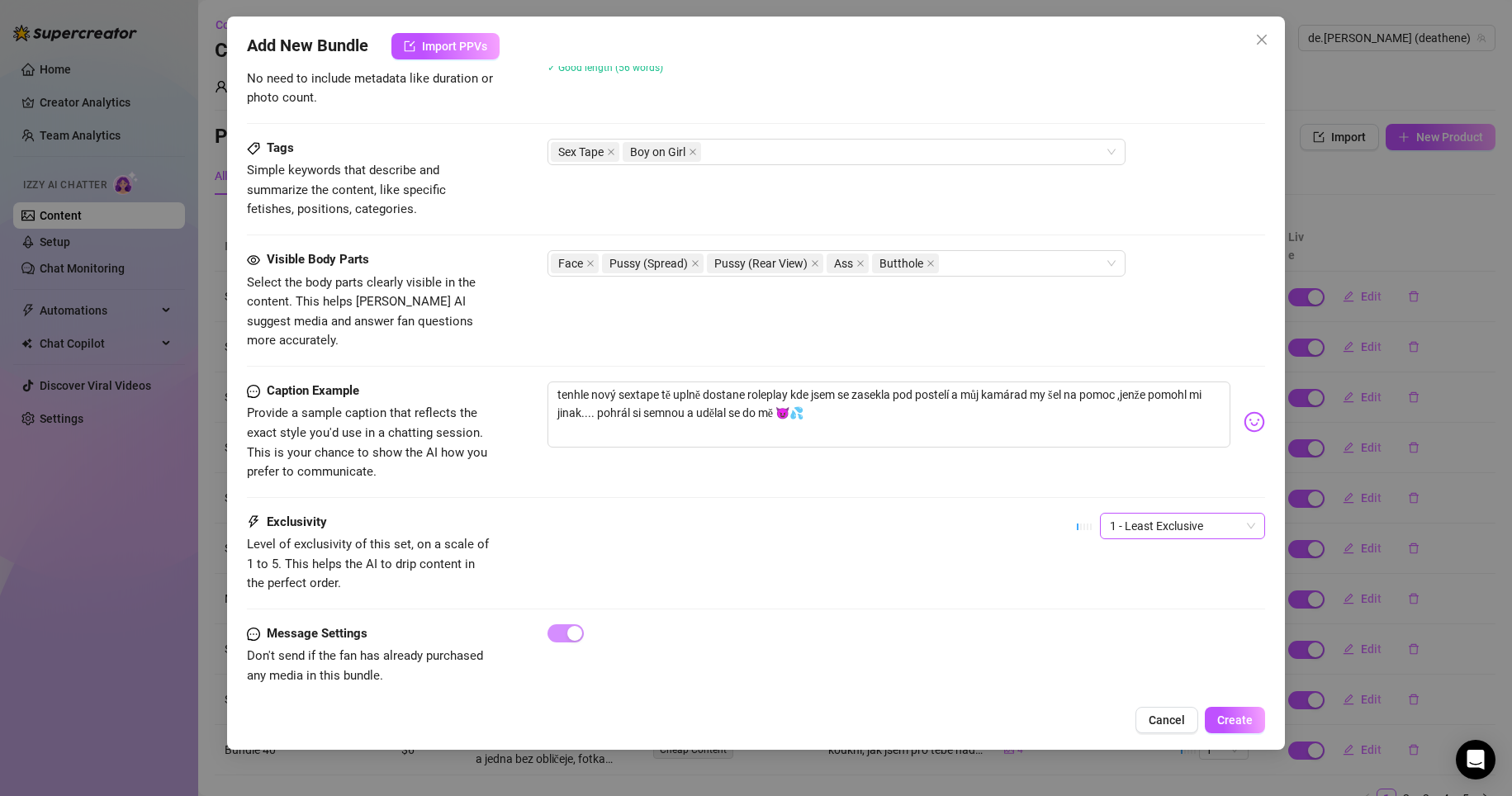
click at [1162, 514] on span "1 - Least Exclusive" at bounding box center [1182, 526] width 145 height 25
click at [1151, 621] on div "4" at bounding box center [1168, 618] width 139 height 18
click at [1257, 727] on button "Create" at bounding box center [1235, 720] width 60 height 27
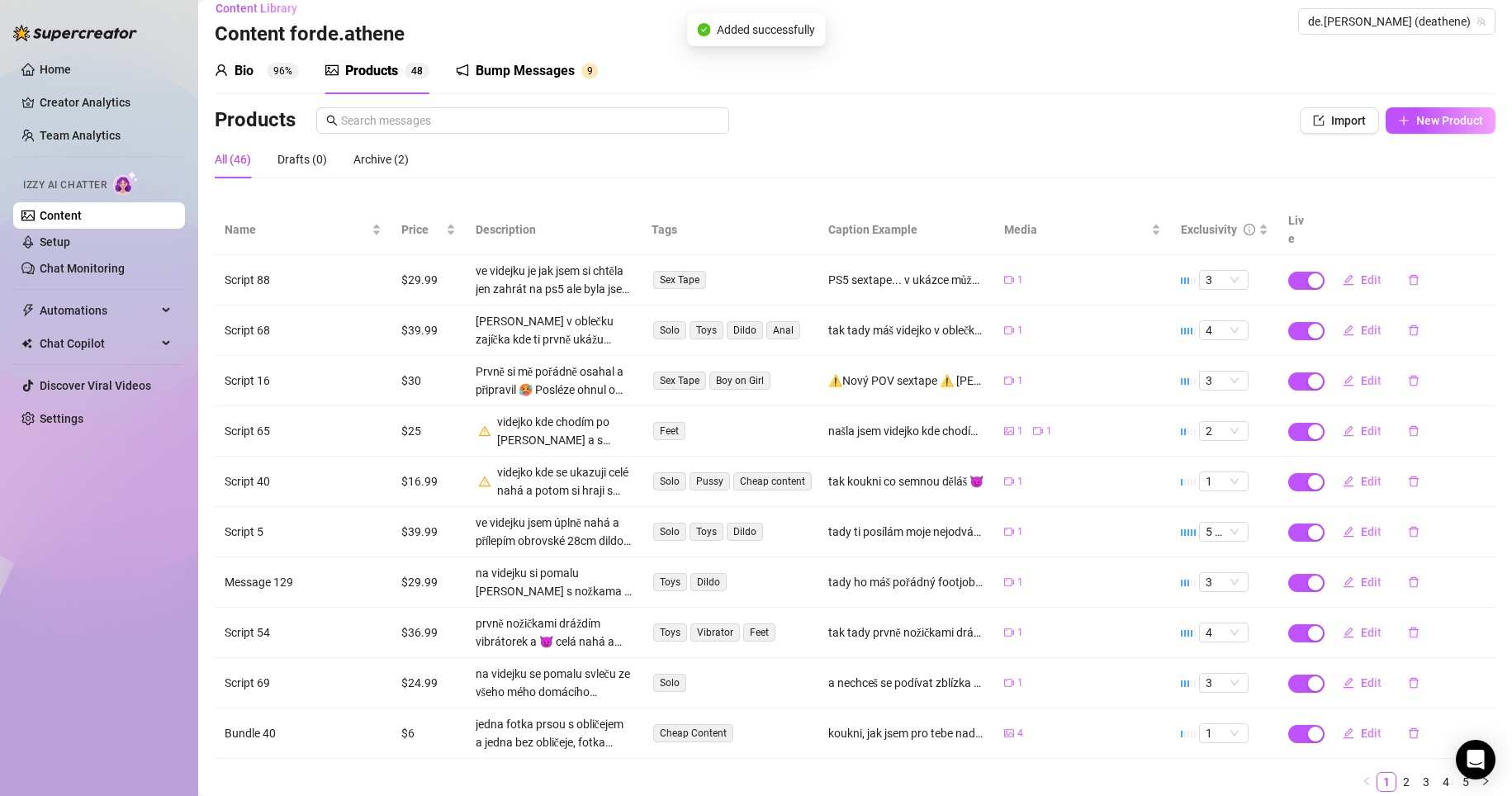
scroll to position [57, 0]
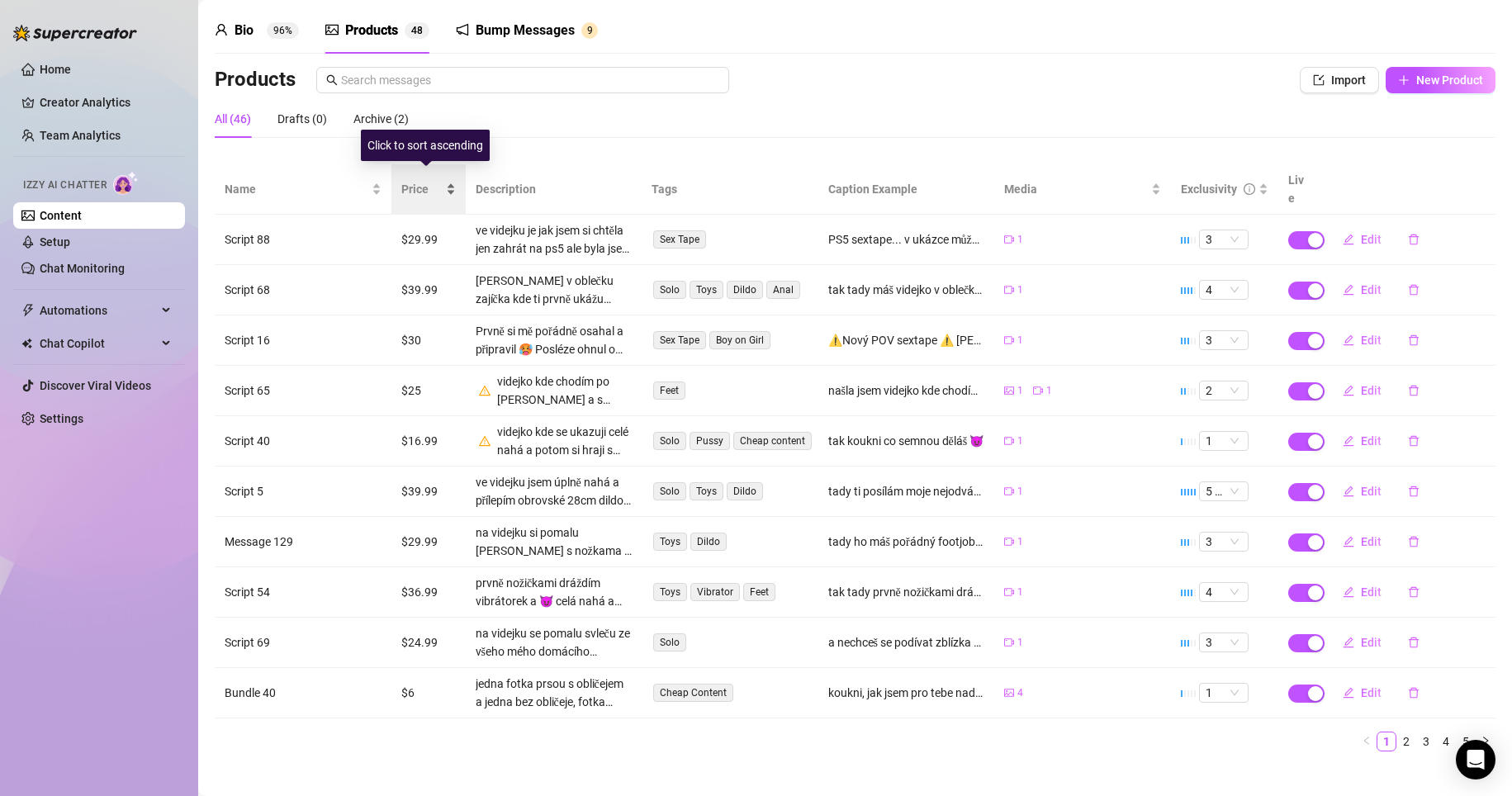
click at [409, 180] on span "Price" at bounding box center [422, 189] width 41 height 18
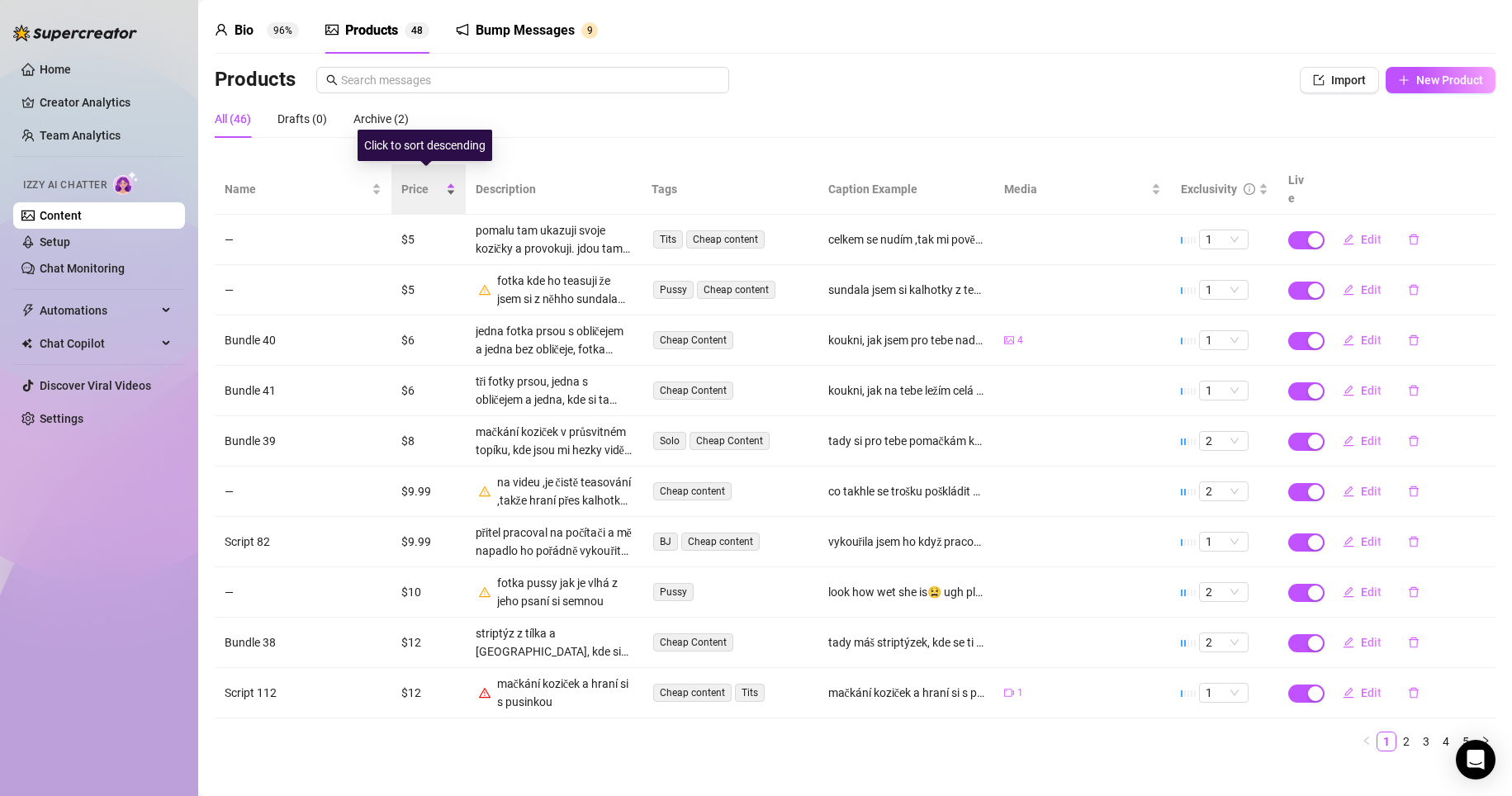
click at [423, 180] on span "Price" at bounding box center [422, 189] width 41 height 18
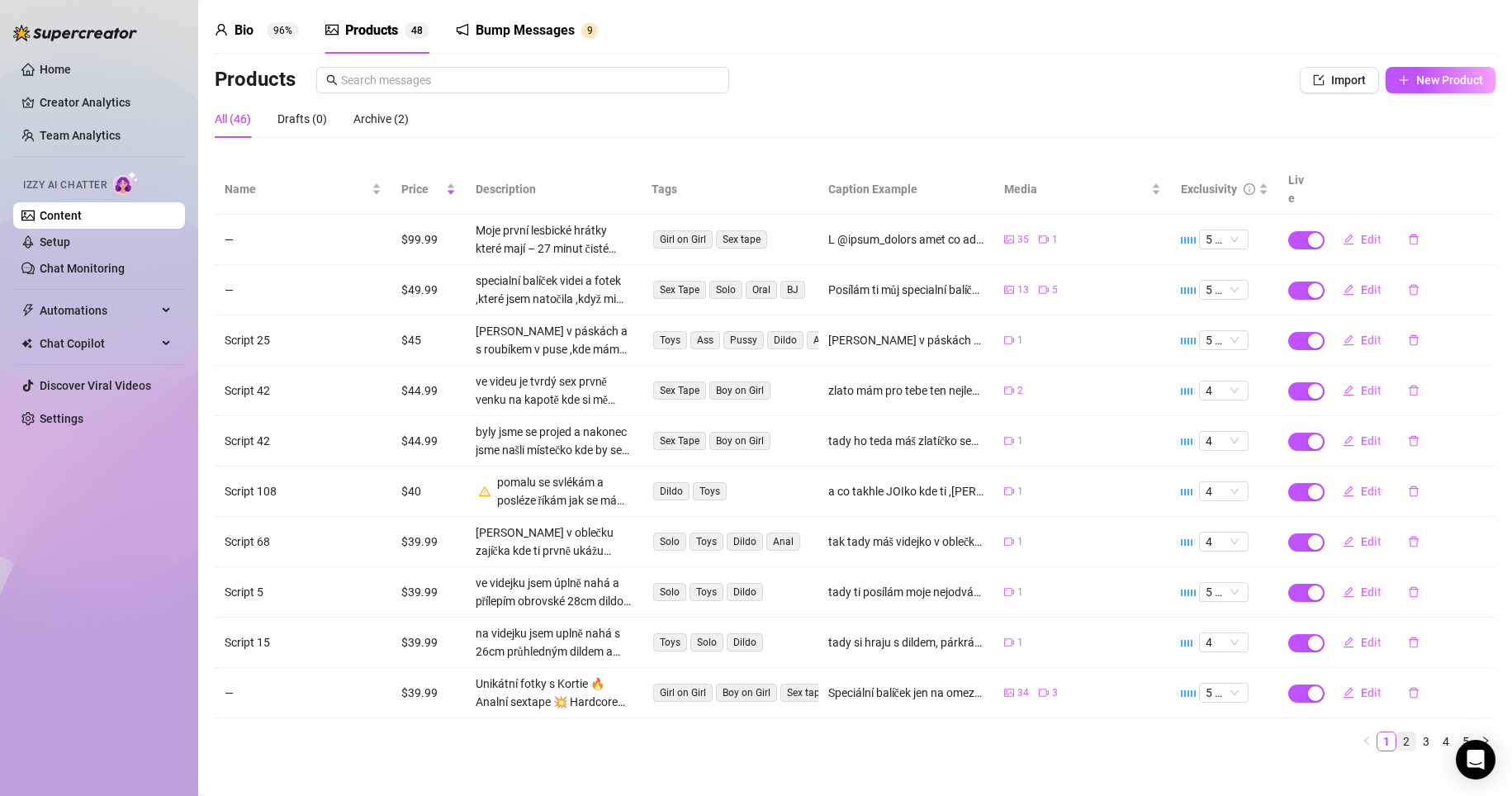
click at [1398, 732] on link "2" at bounding box center [1406, 741] width 18 height 18
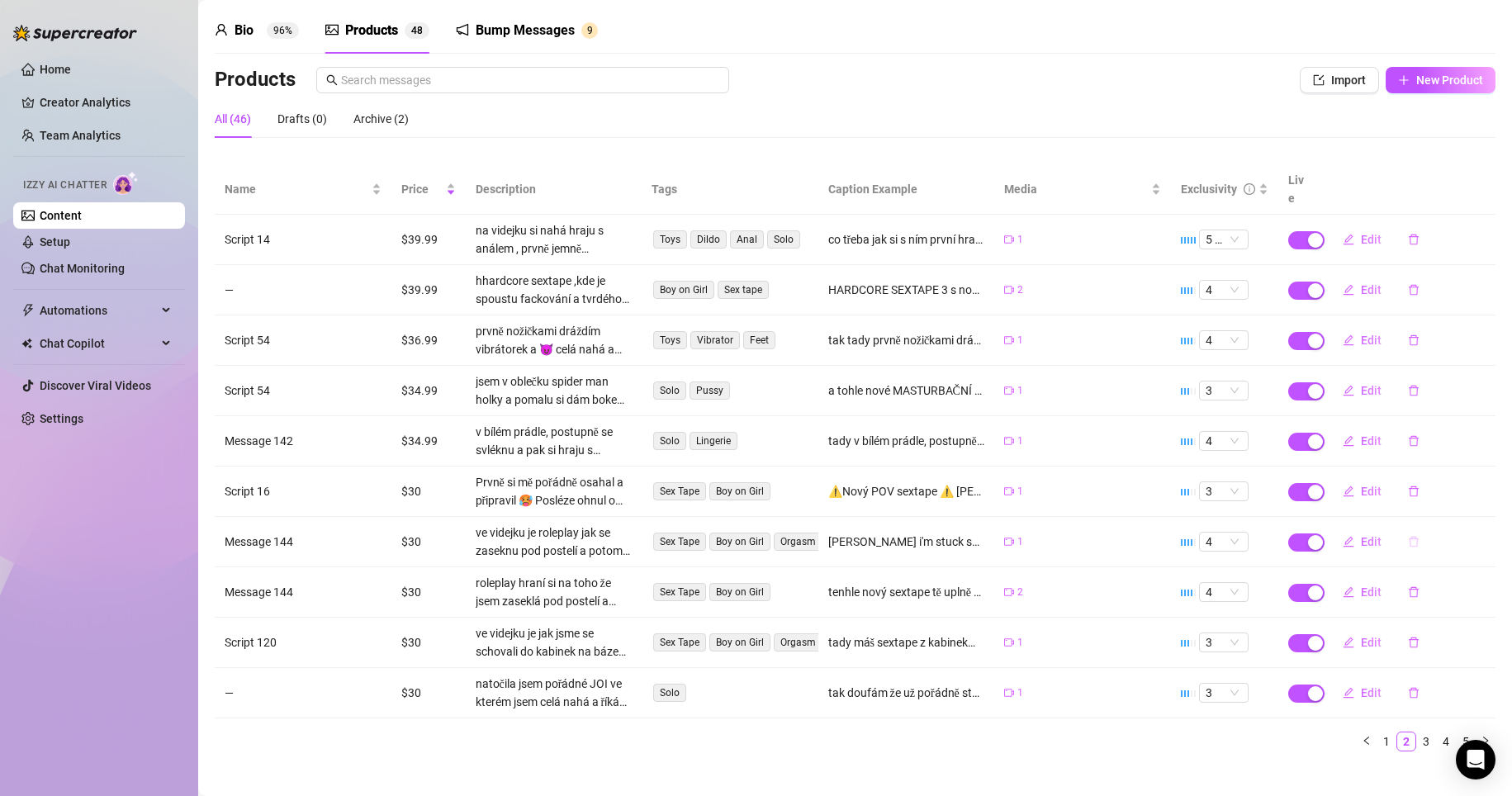
click at [1408, 536] on icon "delete" at bounding box center [1414, 541] width 11 height 11
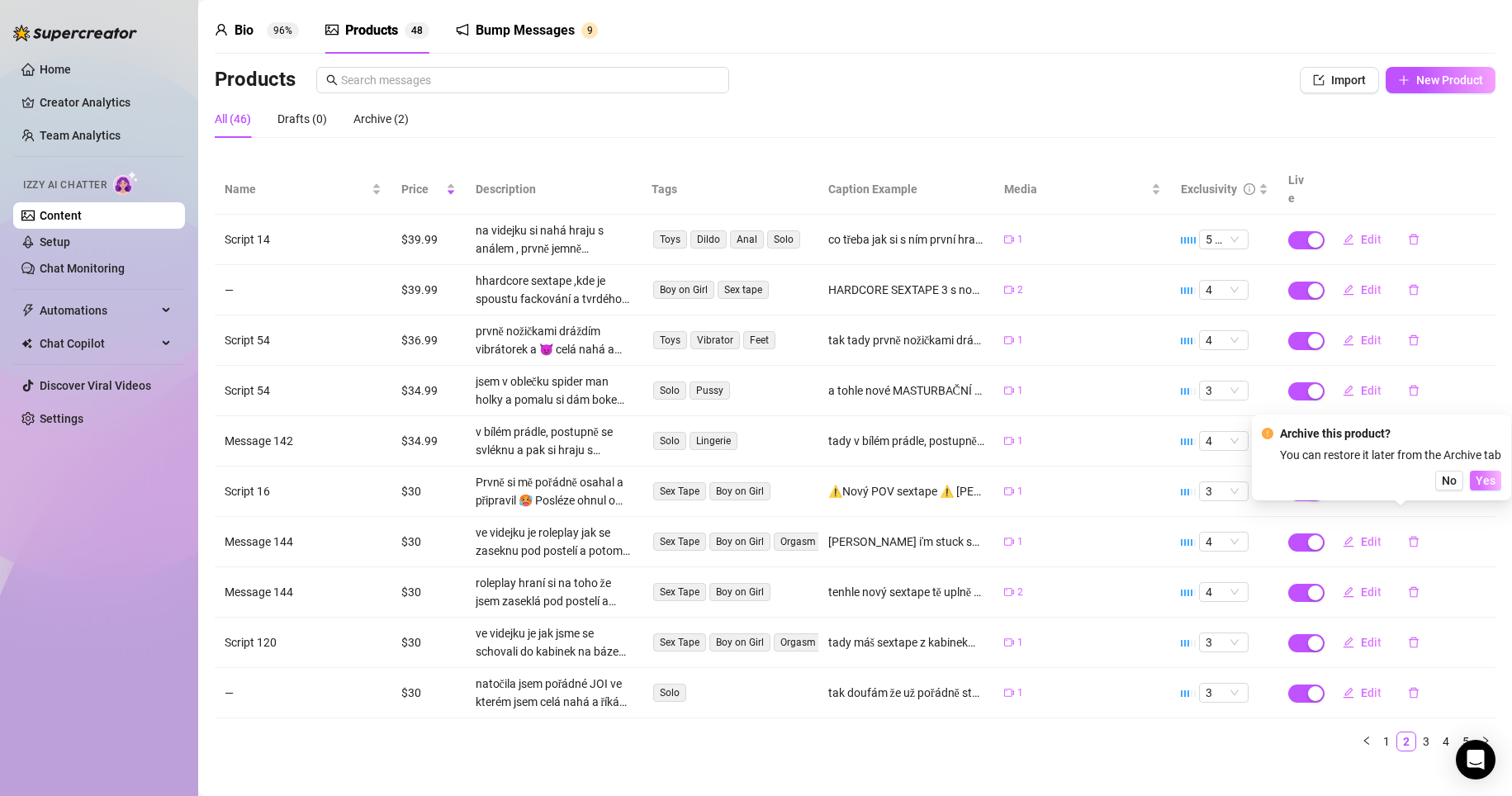
click at [1482, 478] on span "Yes" at bounding box center [1485, 481] width 20 height 13
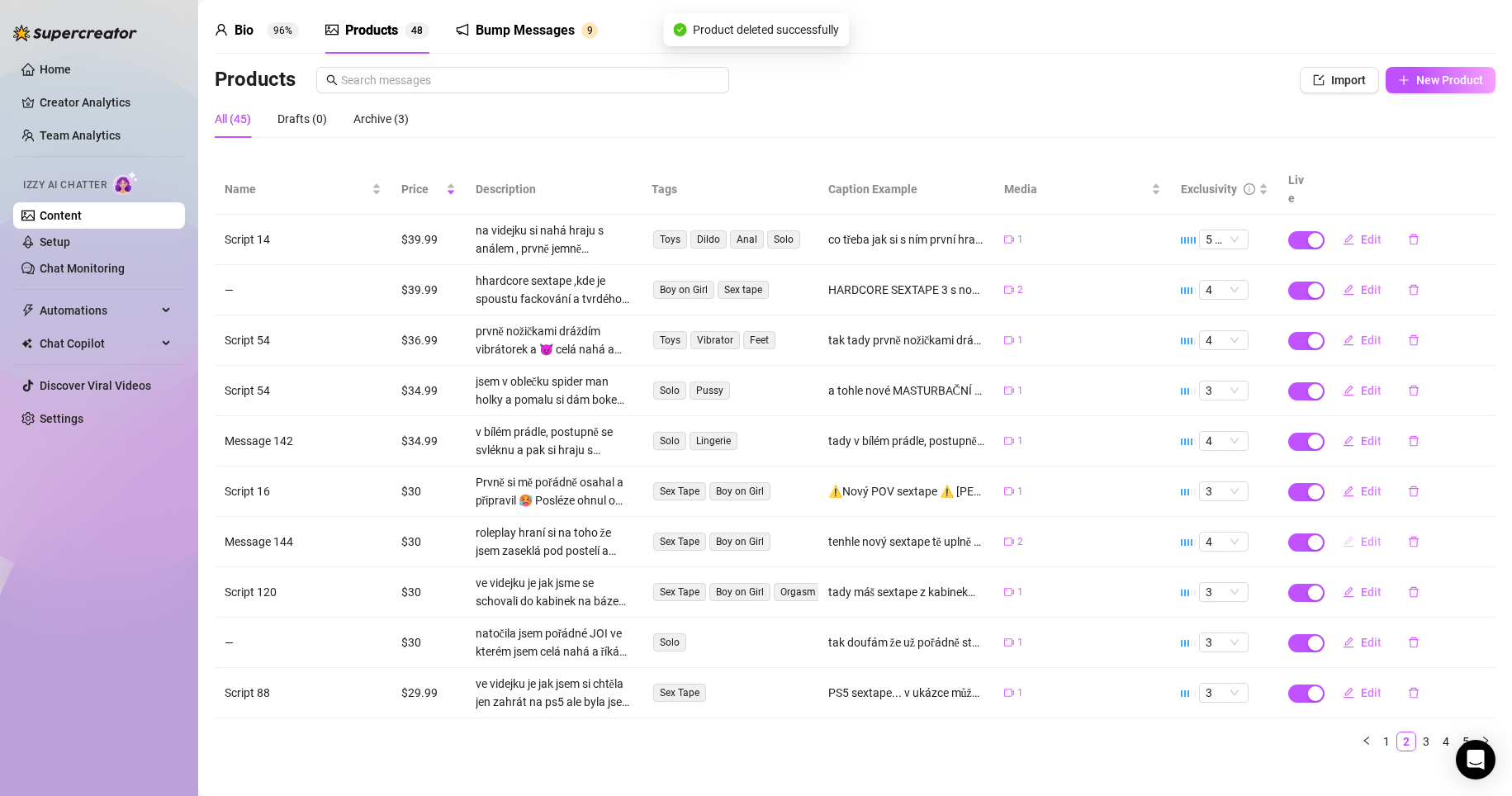
click at [1361, 535] on span "Edit" at bounding box center [1371, 541] width 21 height 13
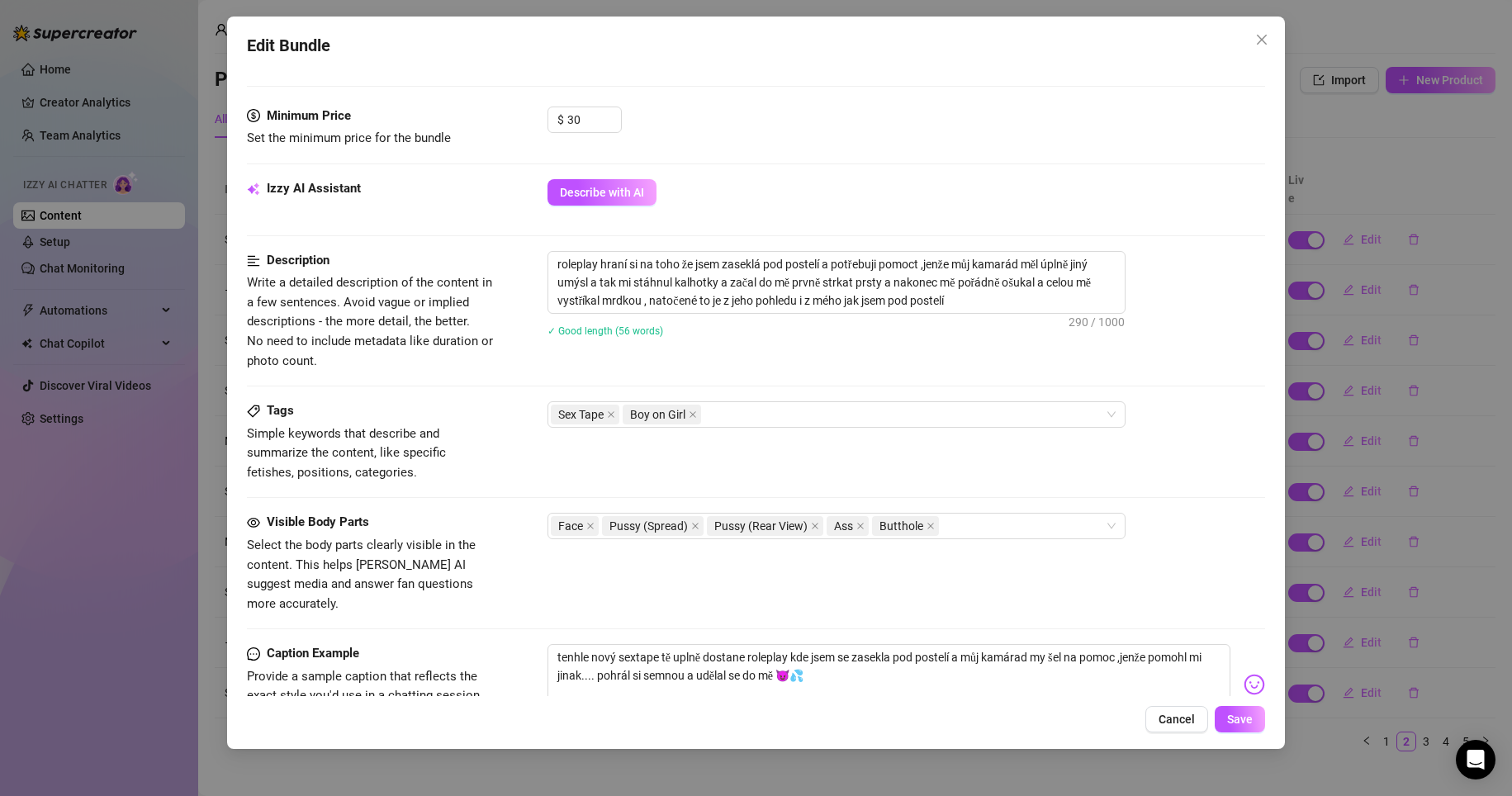
scroll to position [496, 0]
click at [1247, 723] on span "Save" at bounding box center [1239, 719] width 26 height 13
